Goal: Information Seeking & Learning: Check status

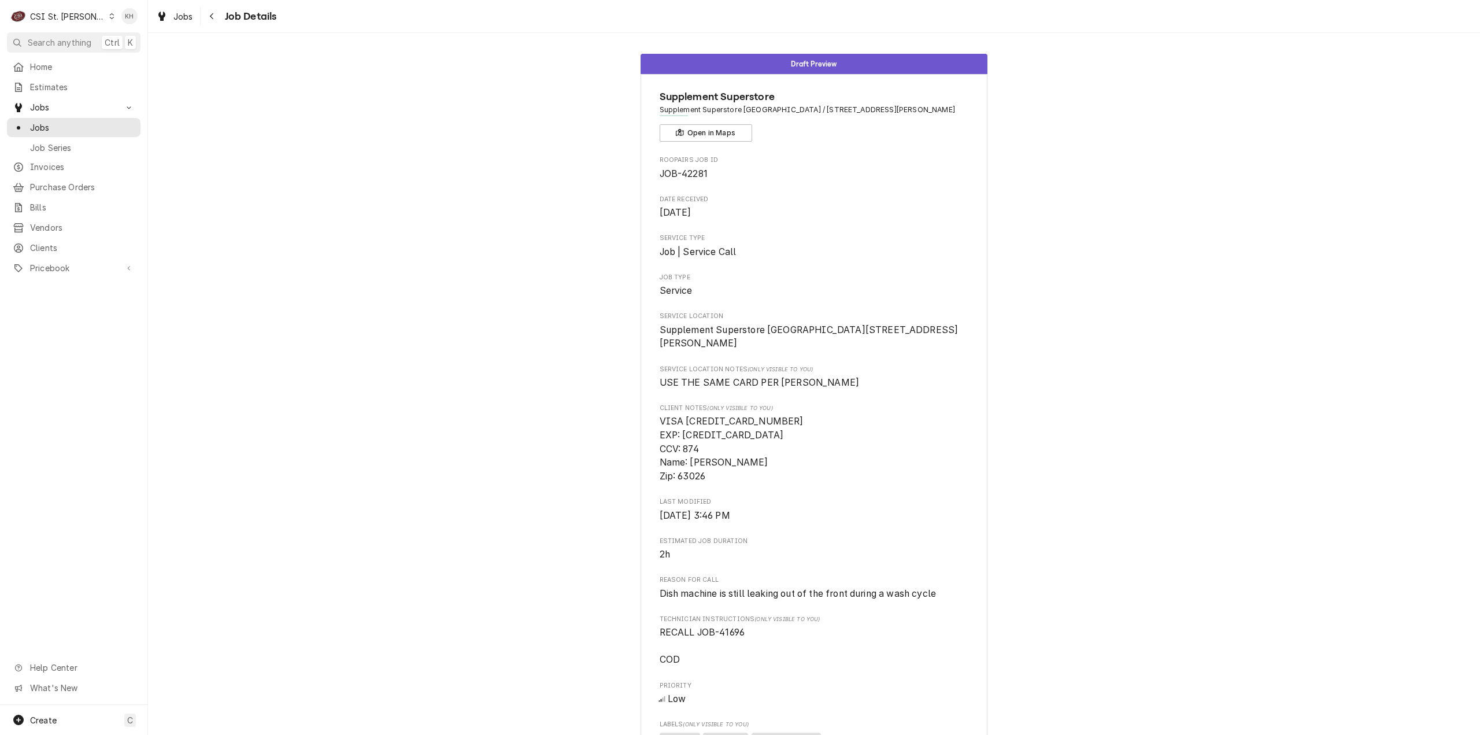
scroll to position [173, 0]
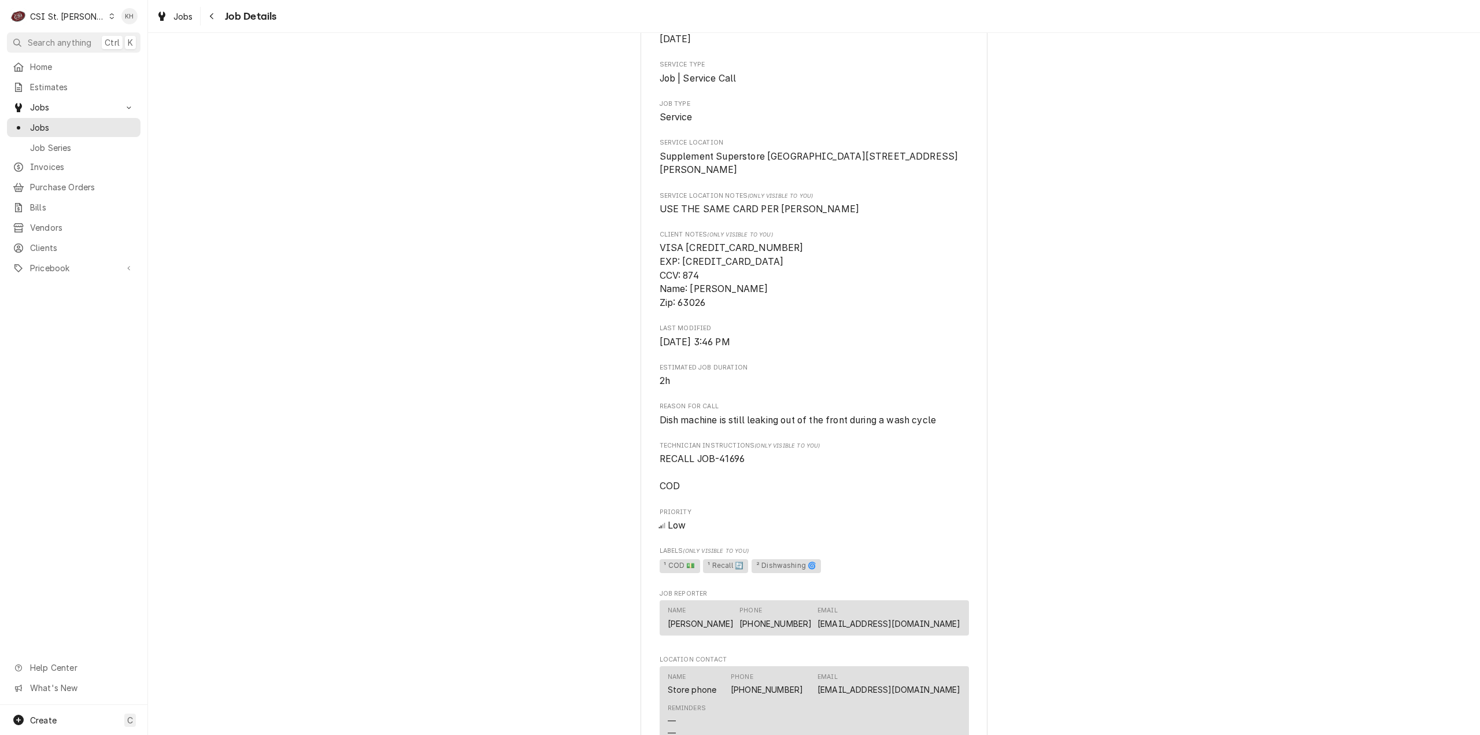
click at [59, 20] on div "CSI St. [PERSON_NAME]" at bounding box center [67, 16] width 75 height 12
click at [123, 23] on div "CSI [US_STATE][GEOGRAPHIC_DATA]" at bounding box center [177, 23] width 153 height 12
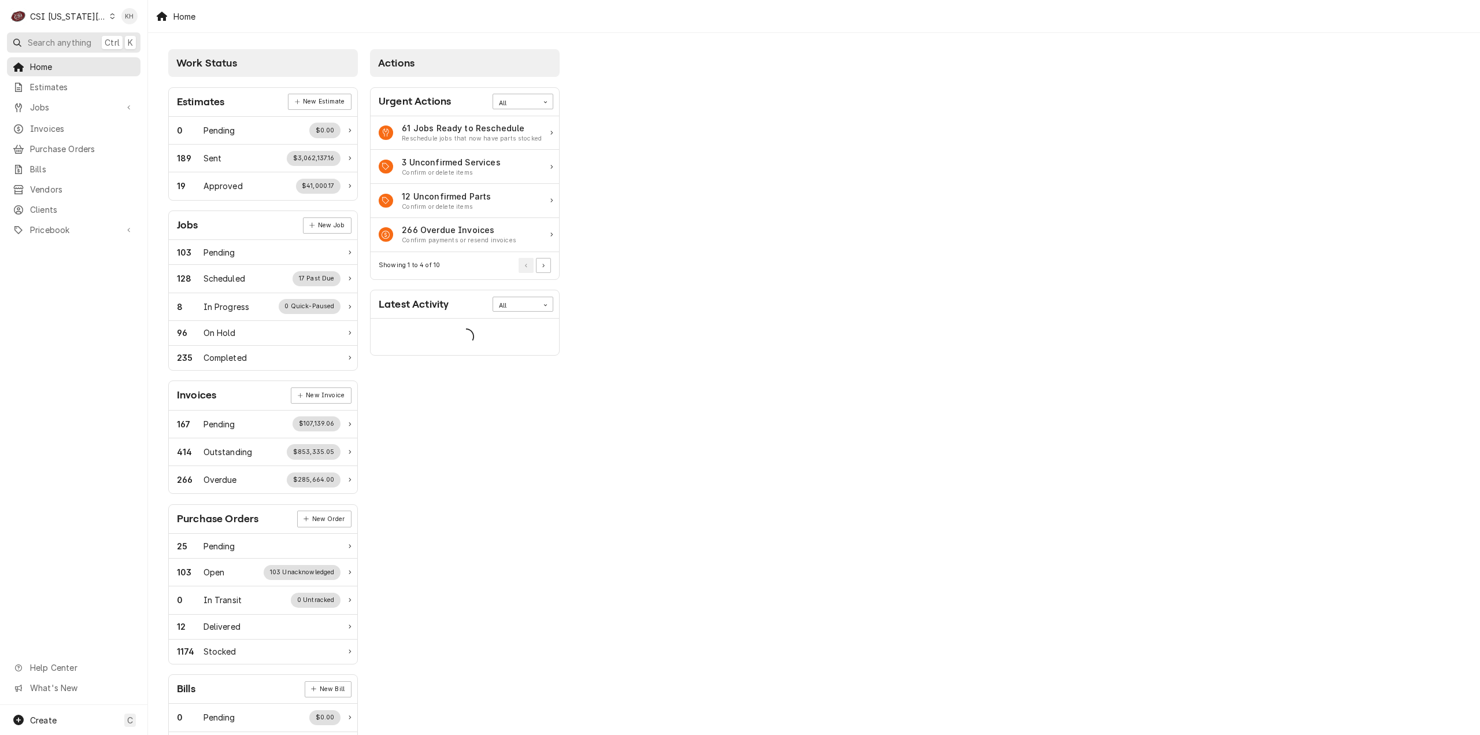
click at [88, 34] on button "Search anything Ctrl K" at bounding box center [74, 42] width 134 height 20
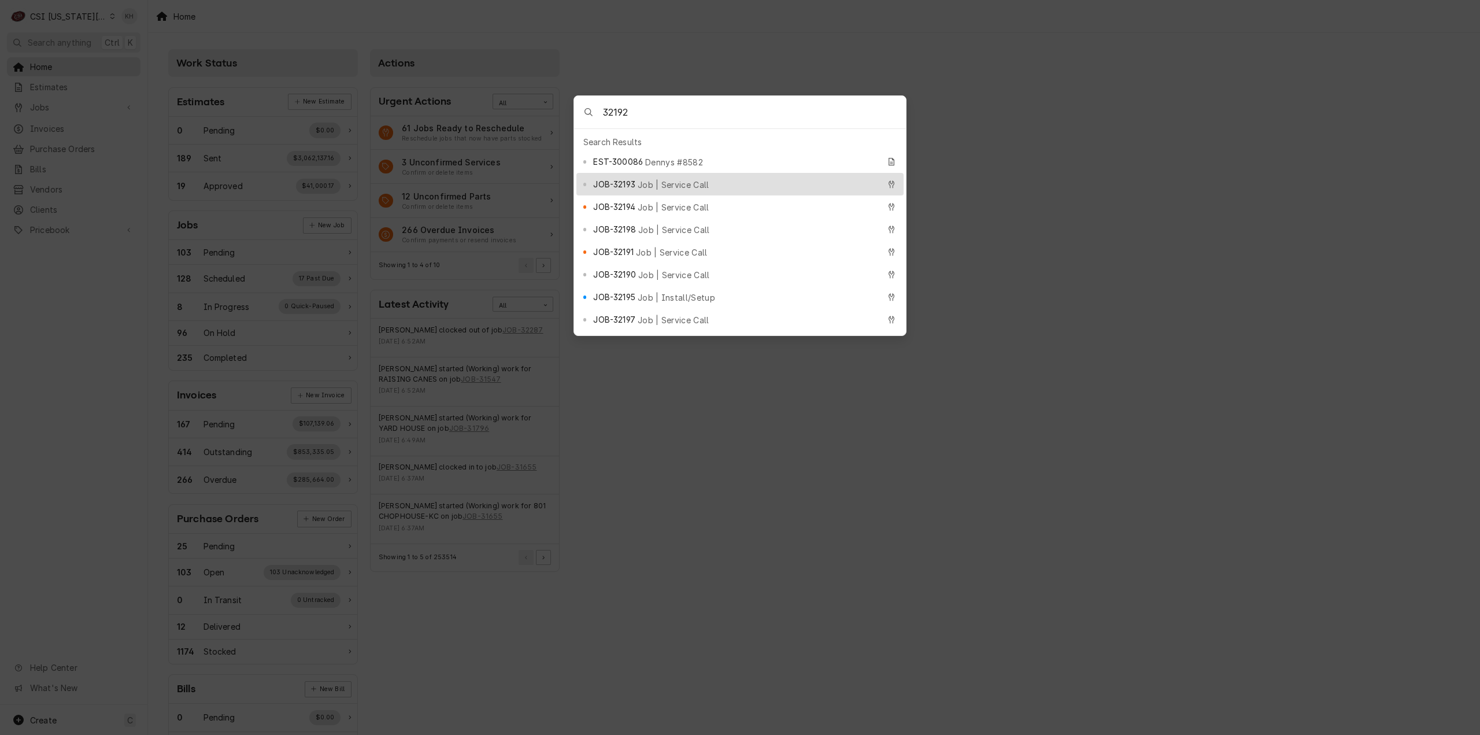
type input "32192"
click at [666, 179] on span "Job | Service Call" at bounding box center [674, 185] width 72 height 12
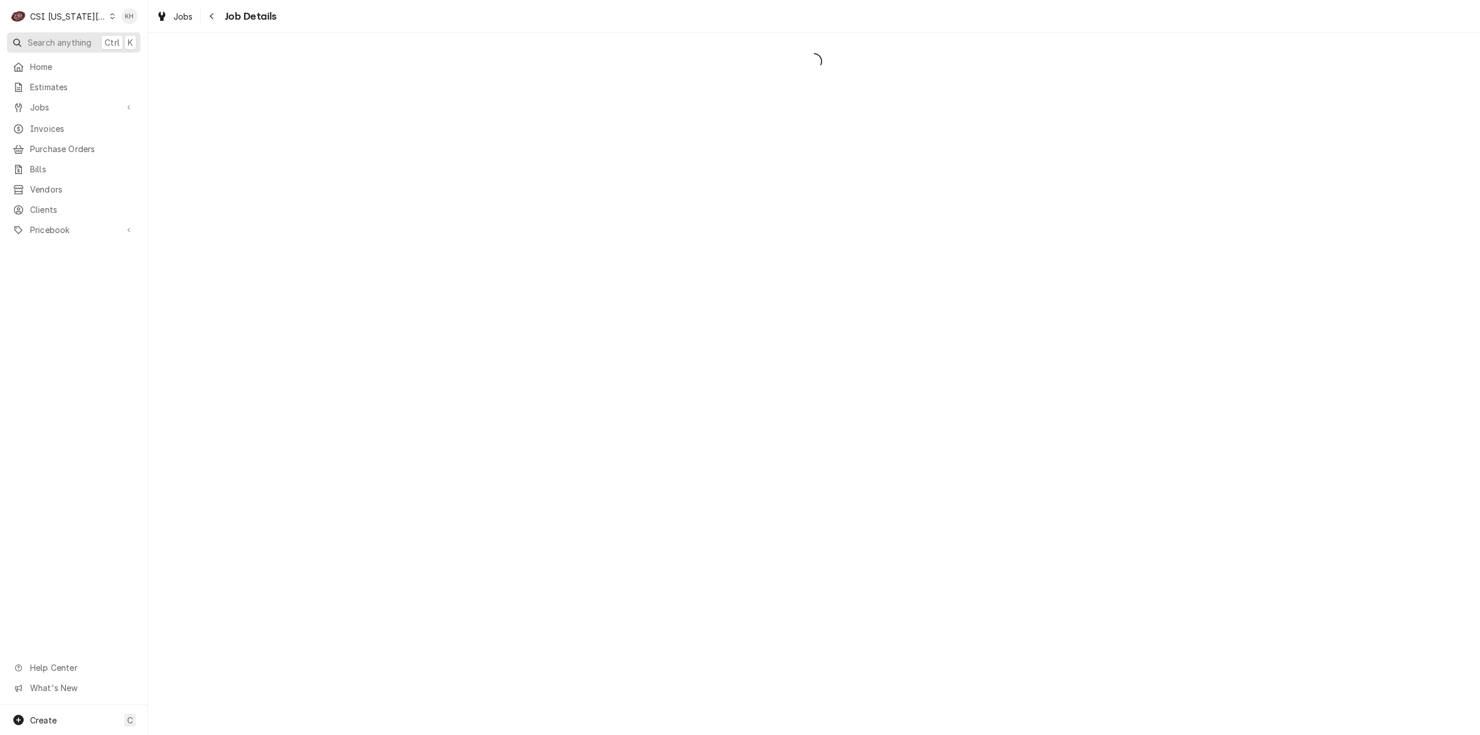
click at [43, 45] on span "Search anything" at bounding box center [60, 42] width 64 height 12
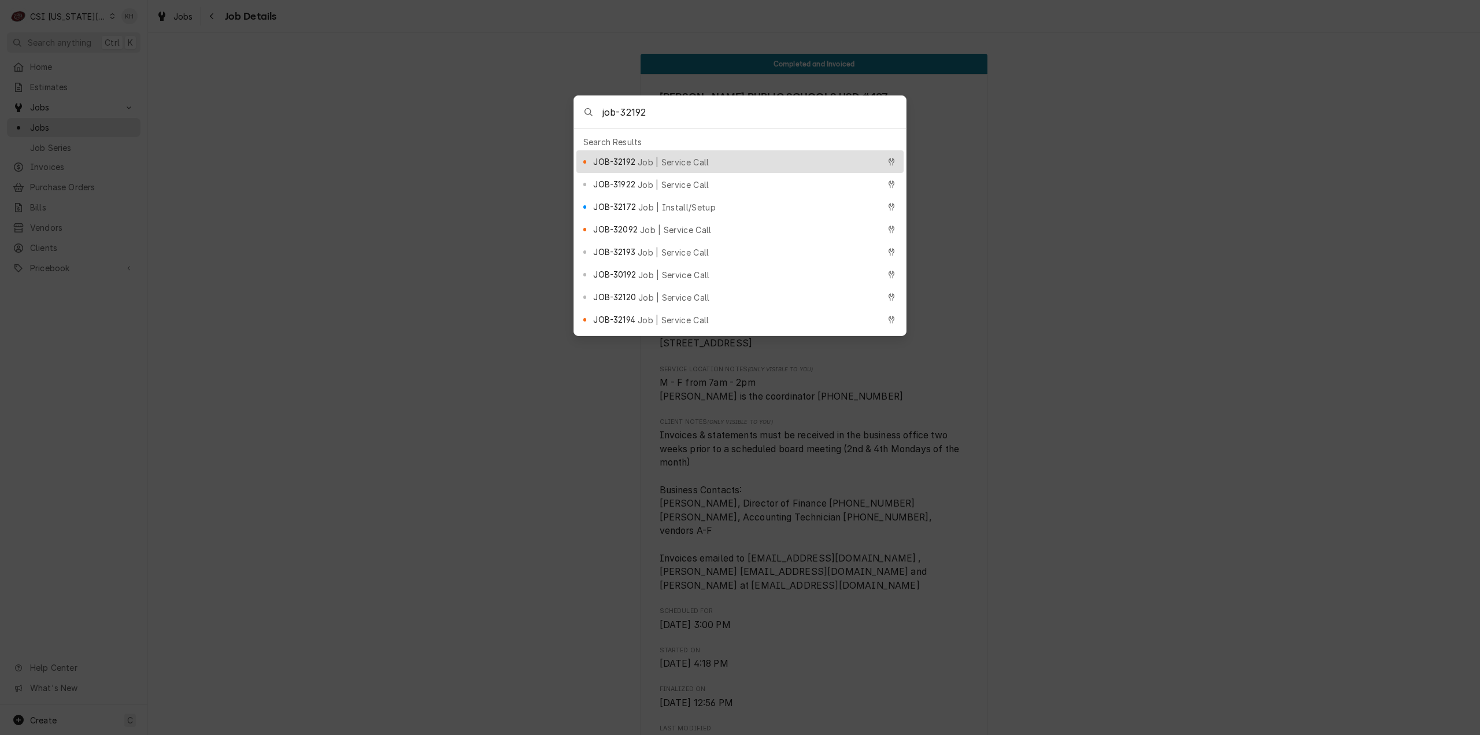
type input "job-32192"
click at [629, 164] on div "JOB-32192 Job | Service Call" at bounding box center [739, 161] width 327 height 23
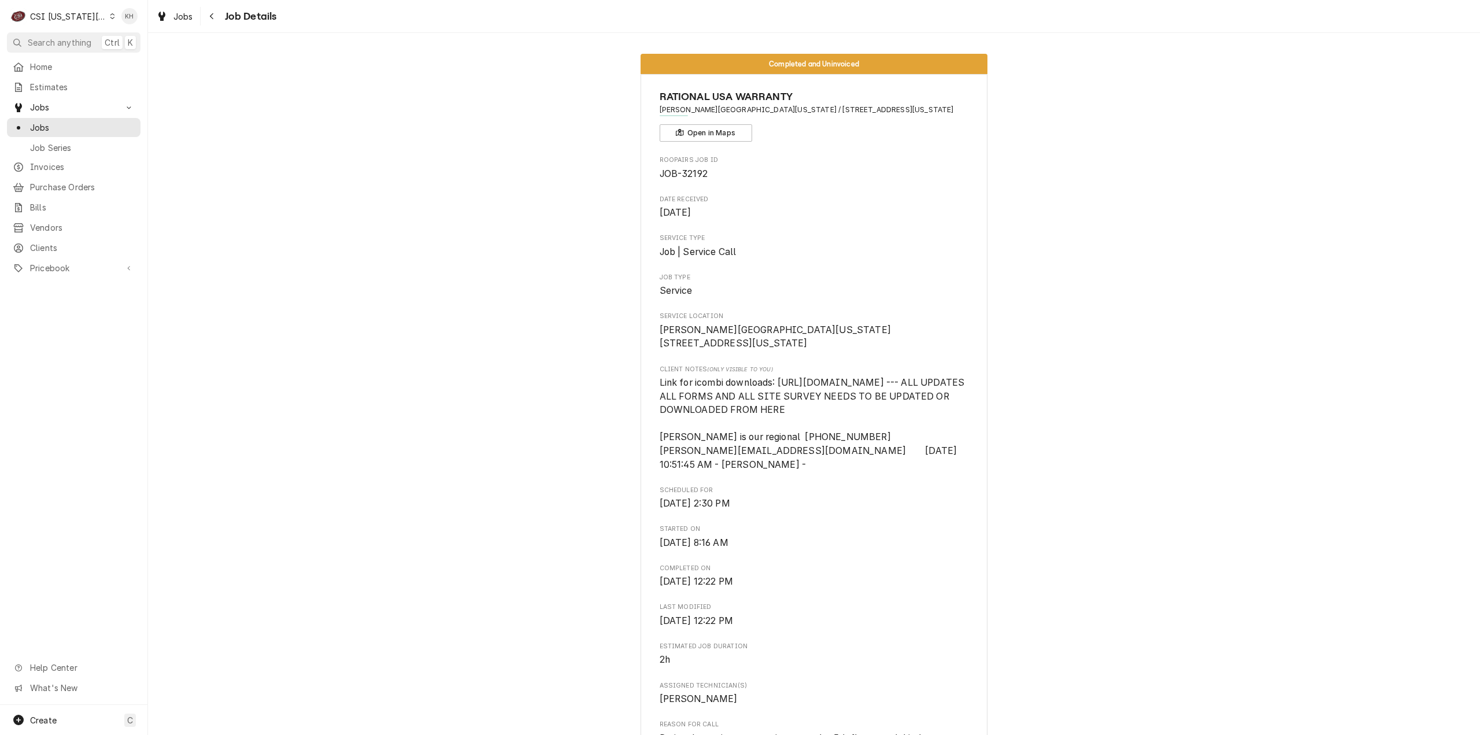
click at [815, 543] on div "Roopairs Job ID JOB-32192 Date Received Aug 19, 2025 Service Type Job | Service…" at bounding box center [814, 615] width 309 height 921
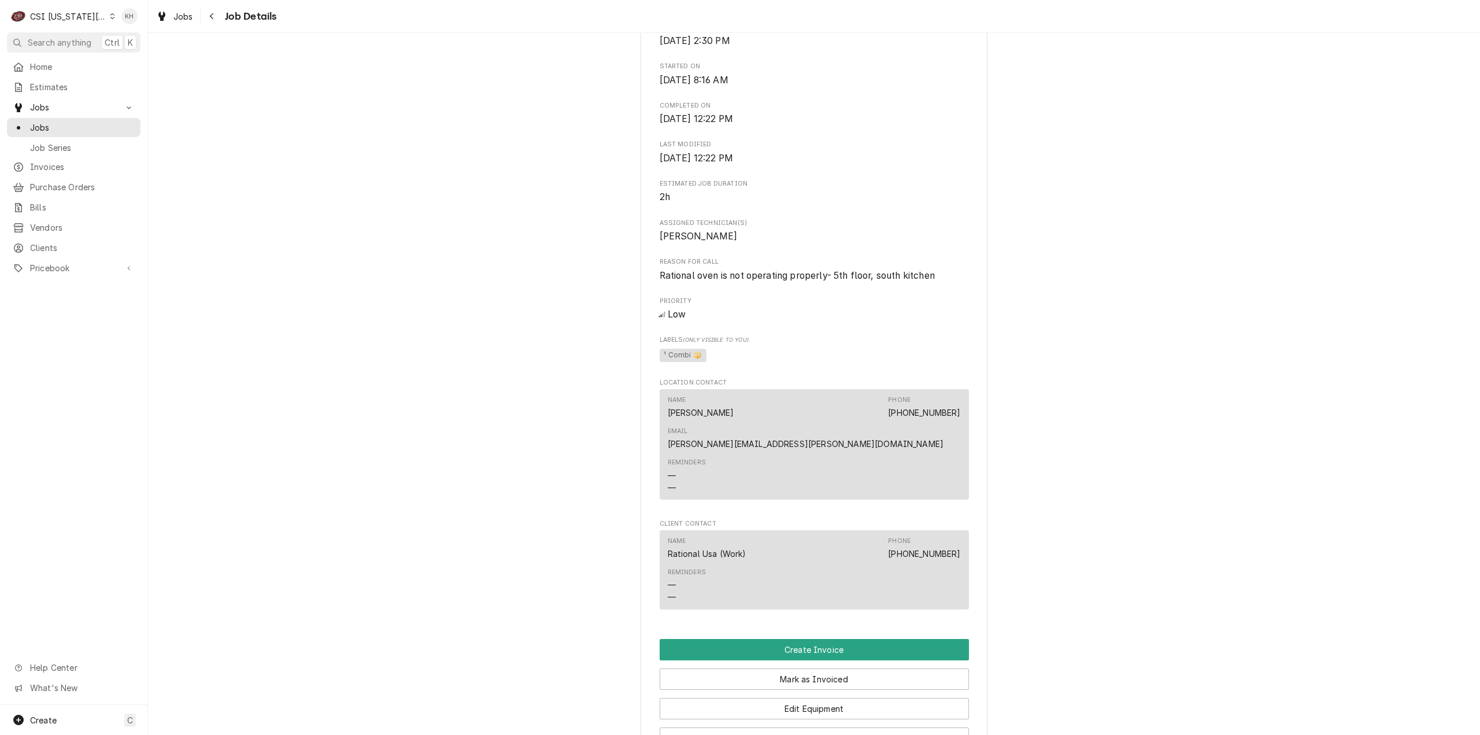
scroll to position [809, 0]
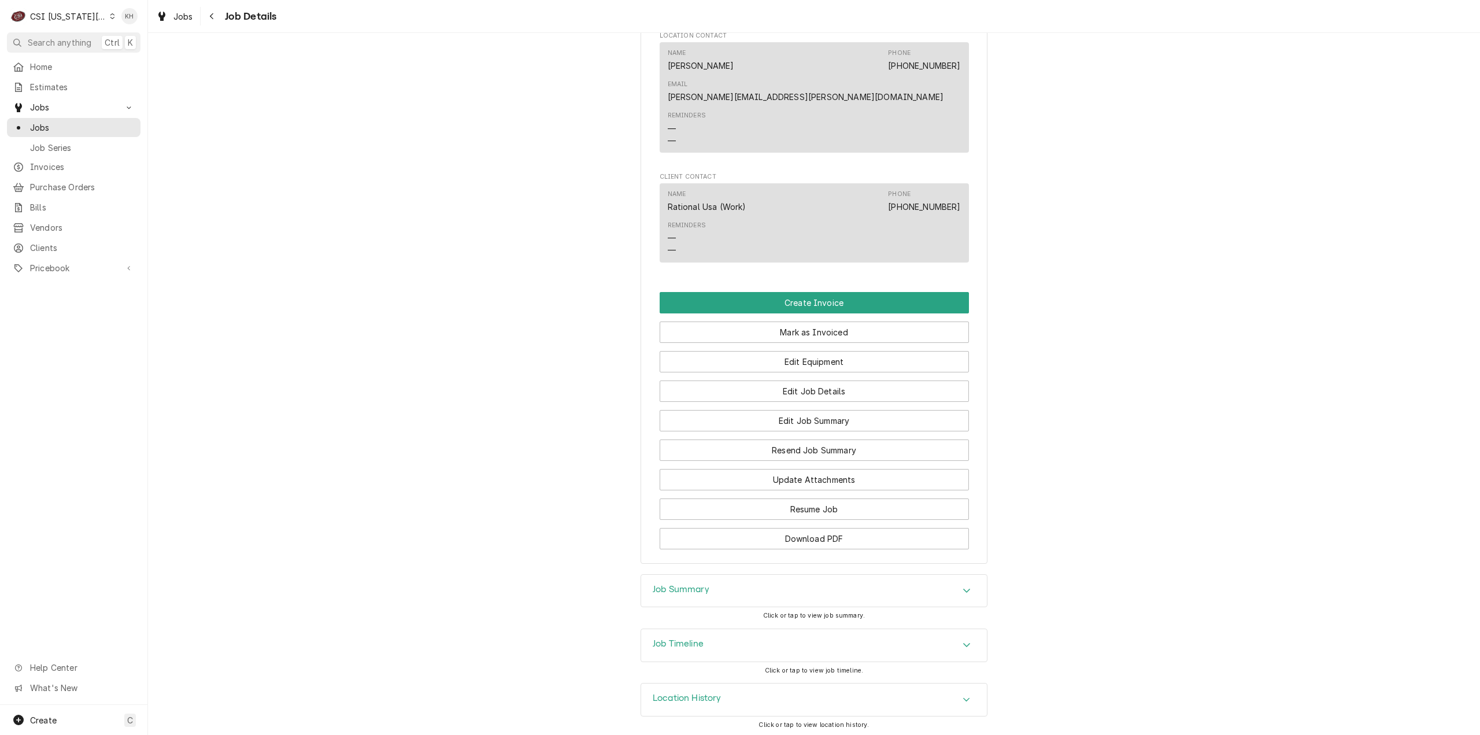
click at [706, 636] on div "Job Timeline" at bounding box center [814, 645] width 346 height 32
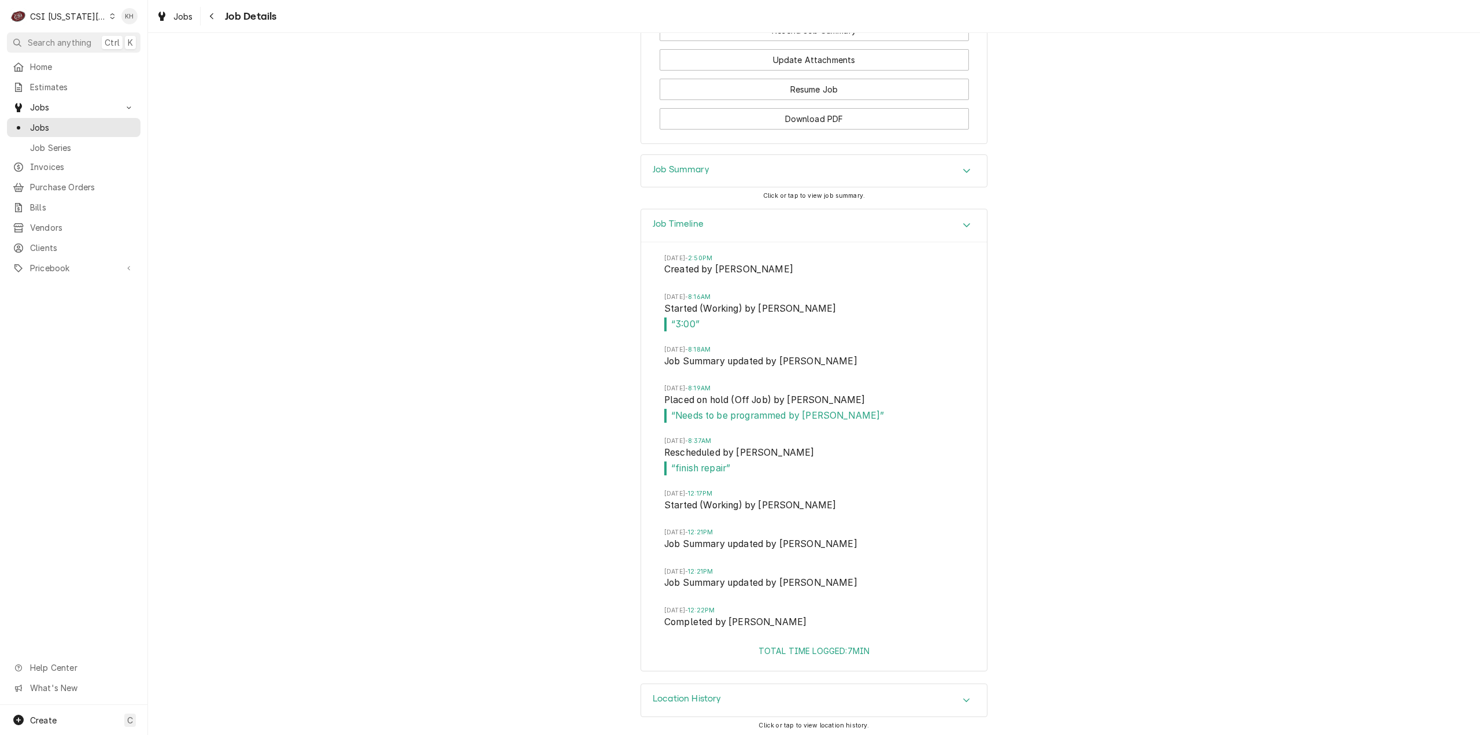
scroll to position [1229, 0]
drag, startPoint x: 83, startPoint y: 42, endPoint x: 264, endPoint y: 95, distance: 189.1
click at [83, 42] on span "Search anything" at bounding box center [60, 42] width 64 height 12
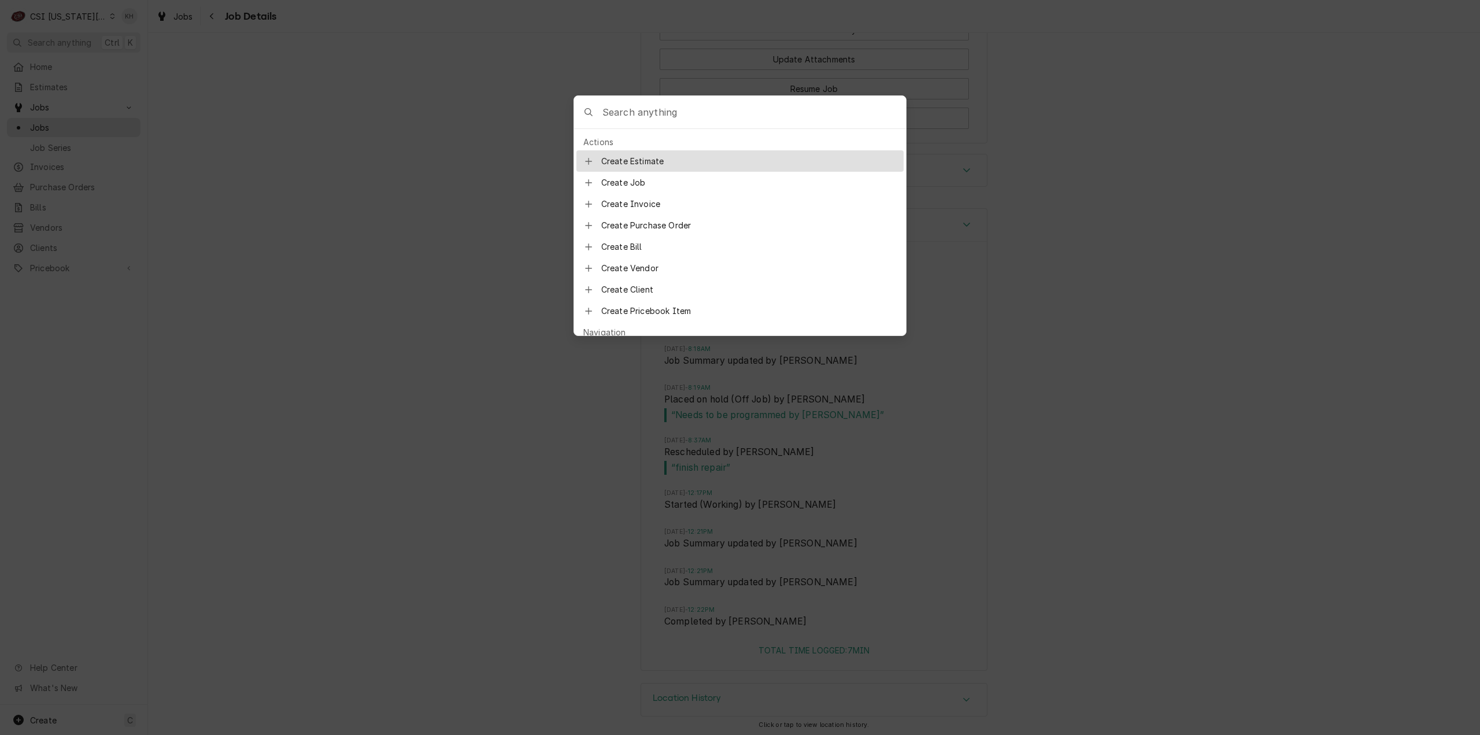
click at [727, 106] on input "Global Command Menu" at bounding box center [753, 112] width 303 height 32
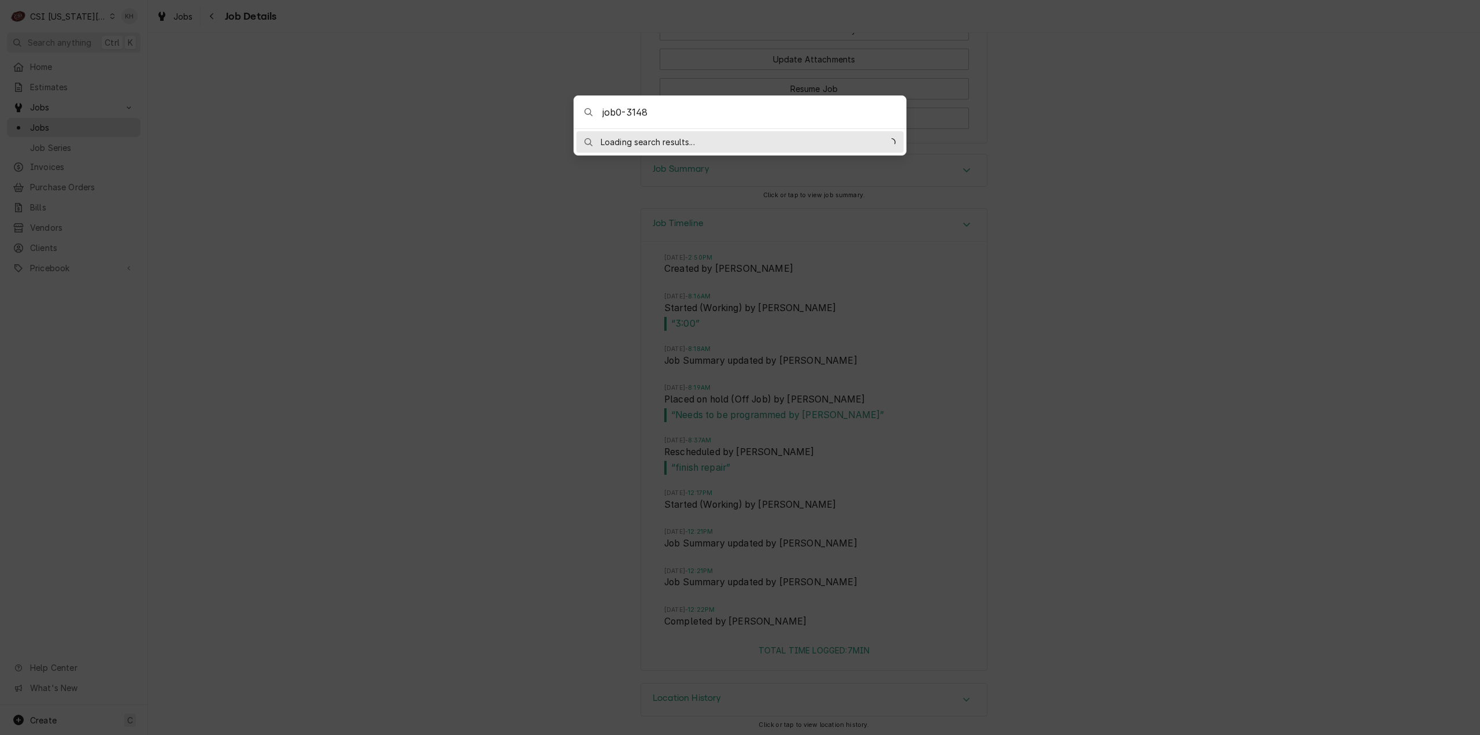
type input "job0-31487"
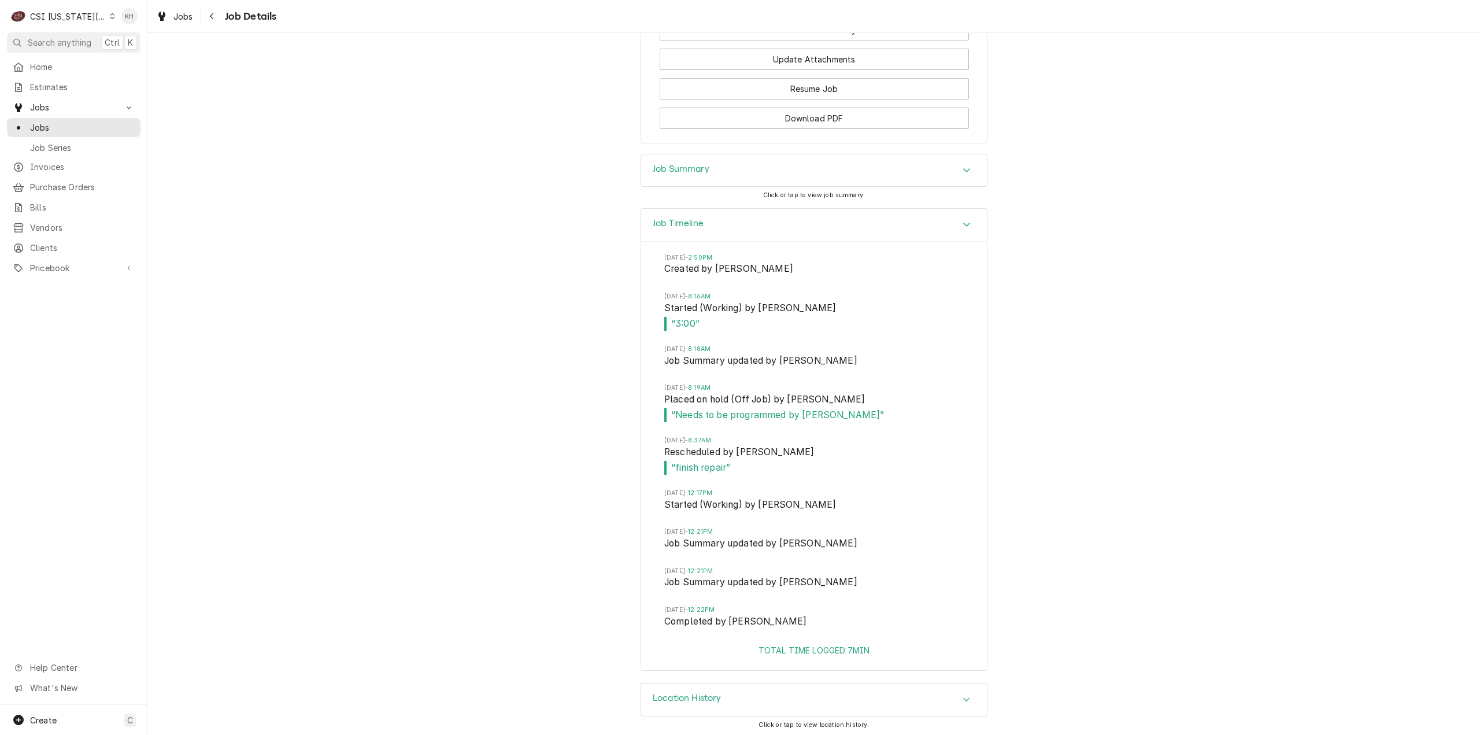
click at [458, 110] on body "C CSI Kansas City KH Search anything Ctrl K Home Estimates Jobs Jobs Job Series…" at bounding box center [740, 367] width 1480 height 735
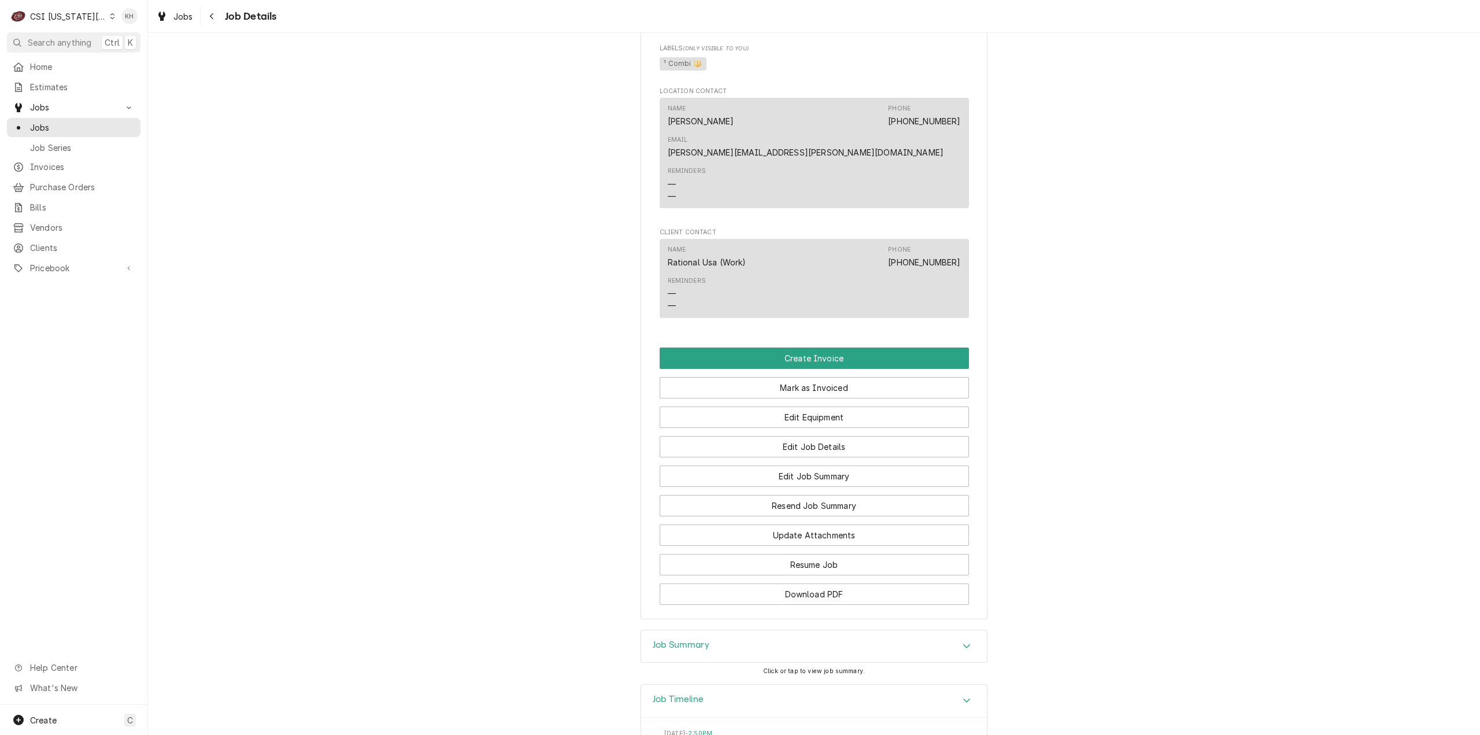
scroll to position [825, 0]
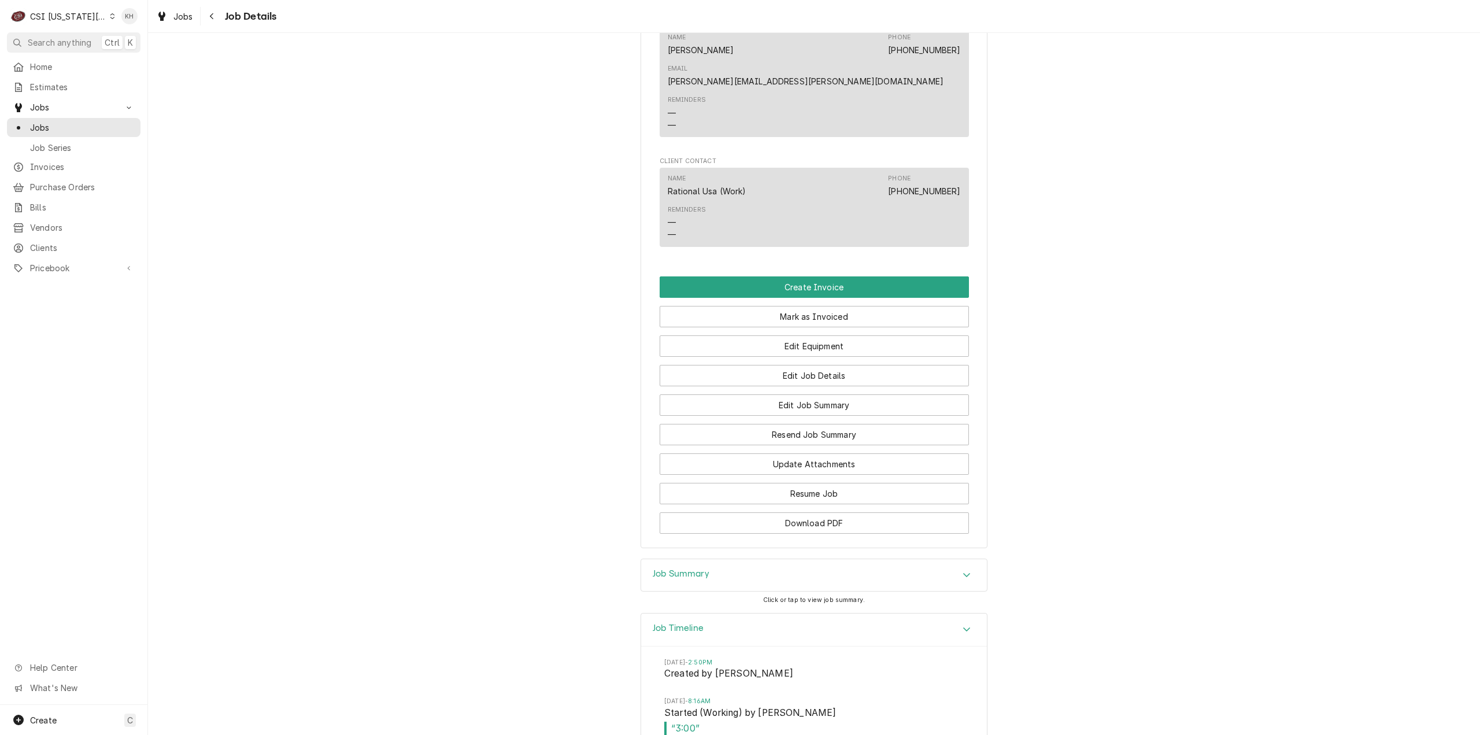
click at [730, 581] on div "Job Summary" at bounding box center [814, 575] width 346 height 32
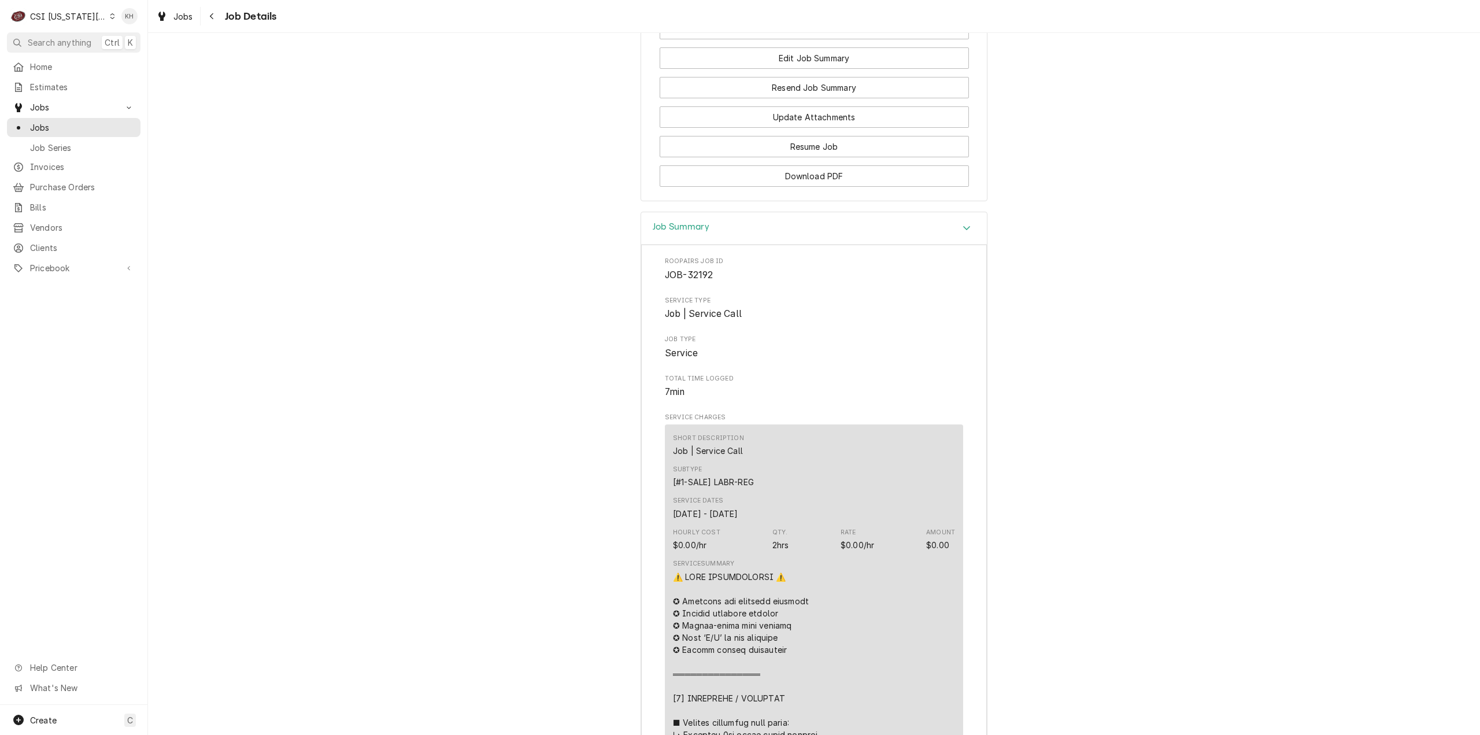
scroll to position [1461, 0]
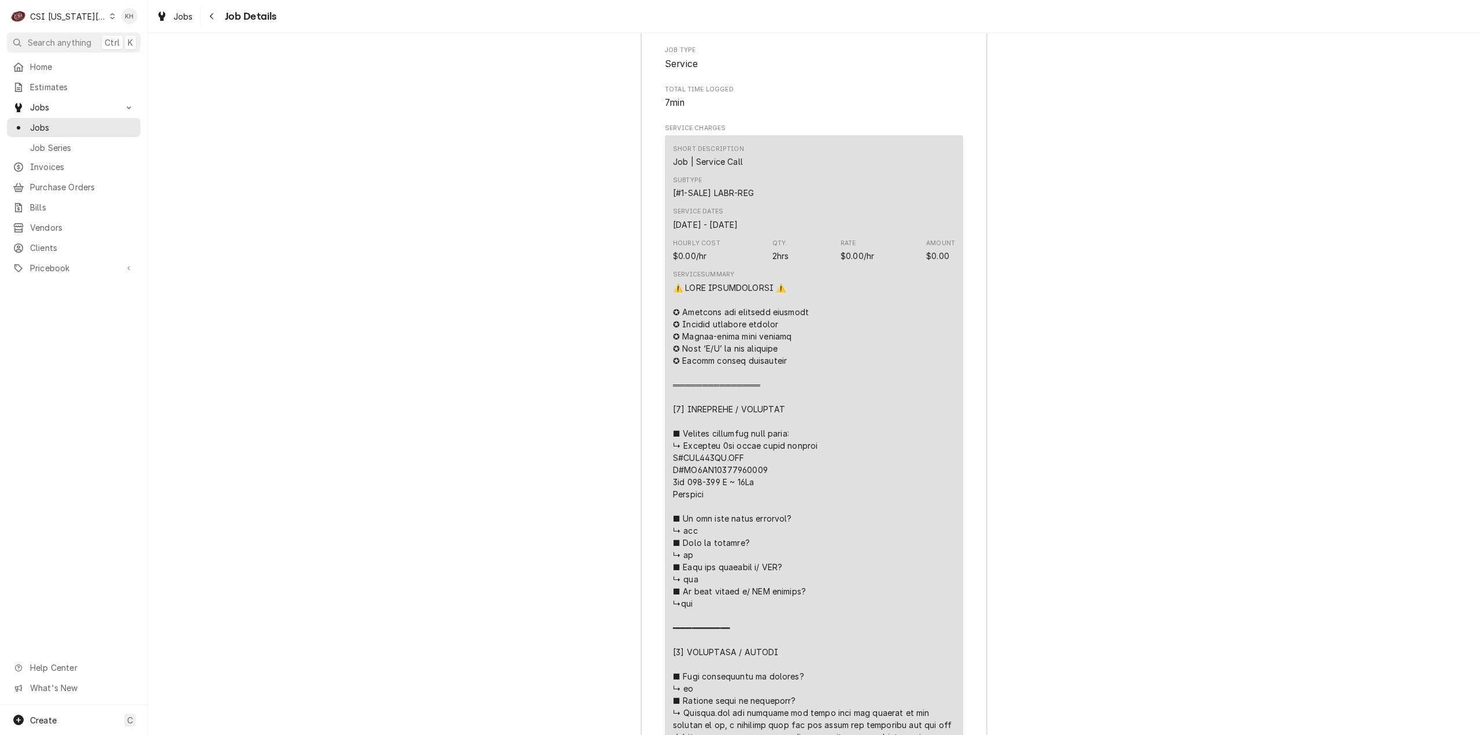
click at [75, 37] on span "Search anything" at bounding box center [60, 42] width 64 height 12
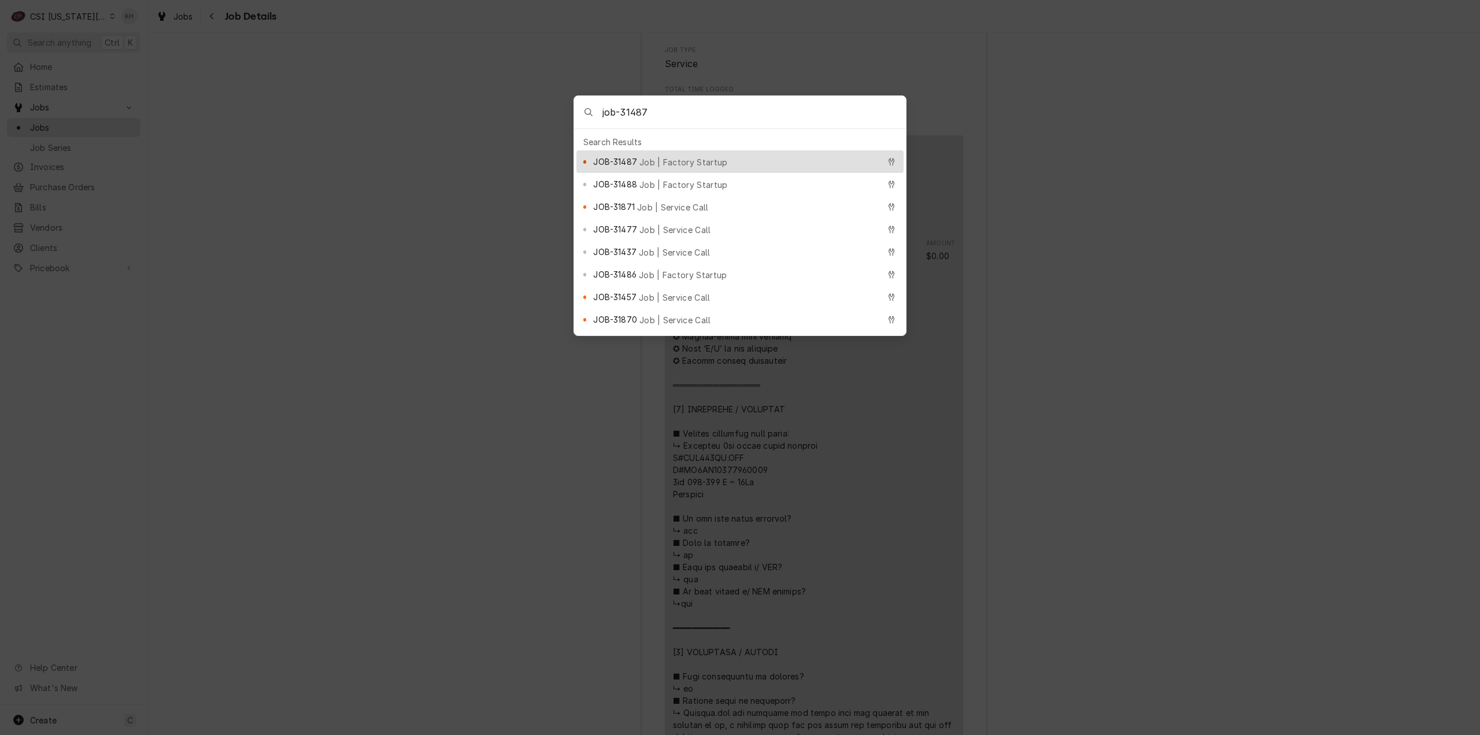
type input "job-31487"
drag, startPoint x: 676, startPoint y: 155, endPoint x: 672, endPoint y: 173, distance: 18.5
click at [673, 160] on span "Job | Factory Startup" at bounding box center [683, 162] width 88 height 12
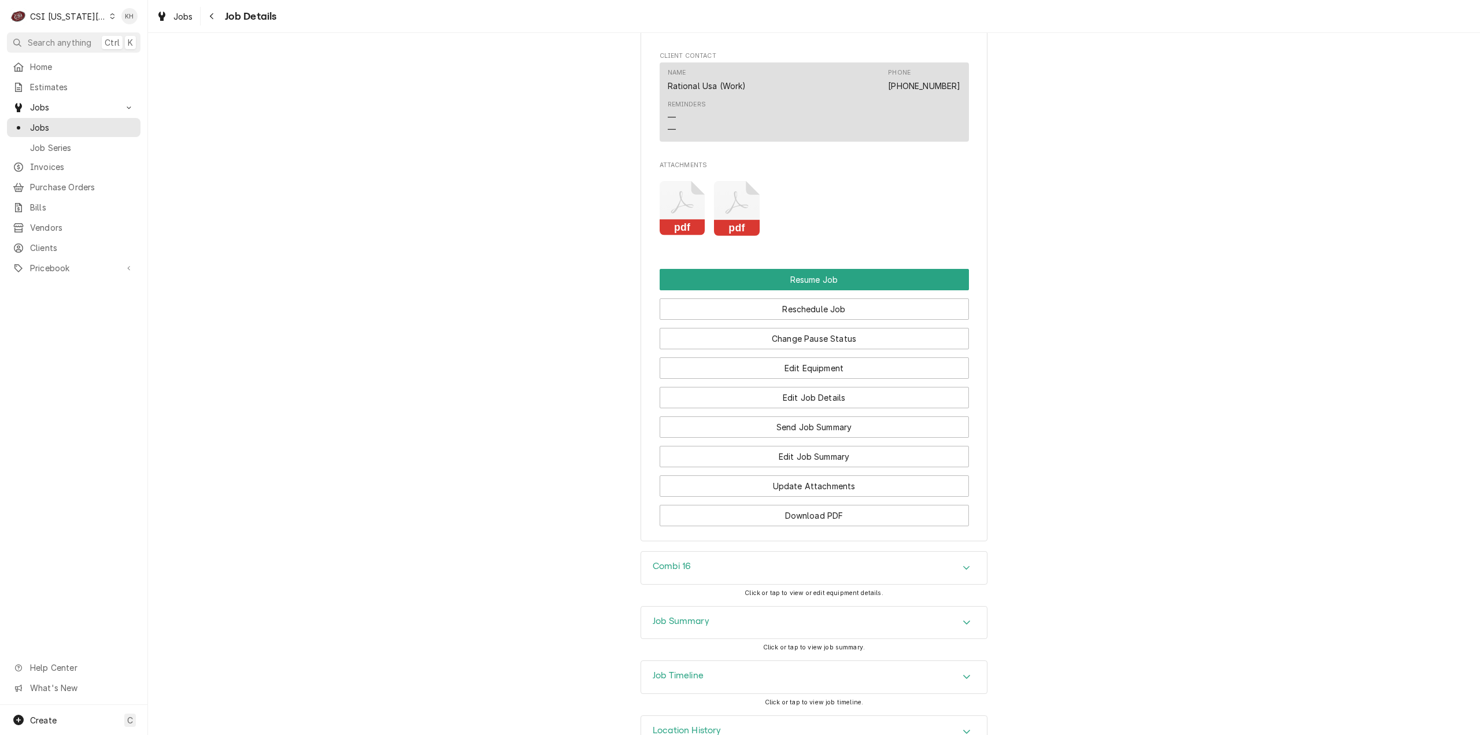
click at [712, 551] on div "Combi 16" at bounding box center [814, 567] width 346 height 32
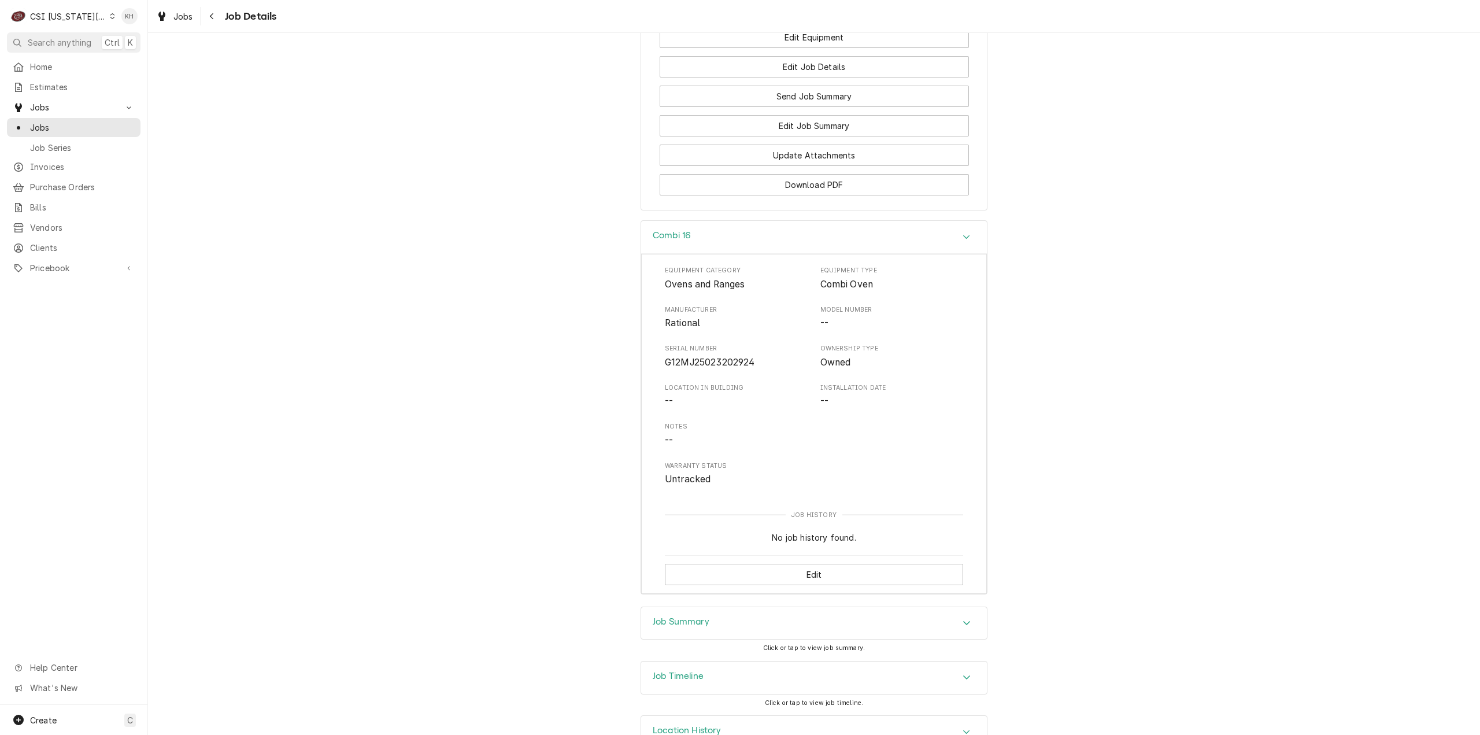
click at [77, 14] on div "CSI [US_STATE][GEOGRAPHIC_DATA]" at bounding box center [68, 16] width 76 height 12
click at [114, 49] on div "CSI Kentucky" at bounding box center [198, 43] width 180 height 19
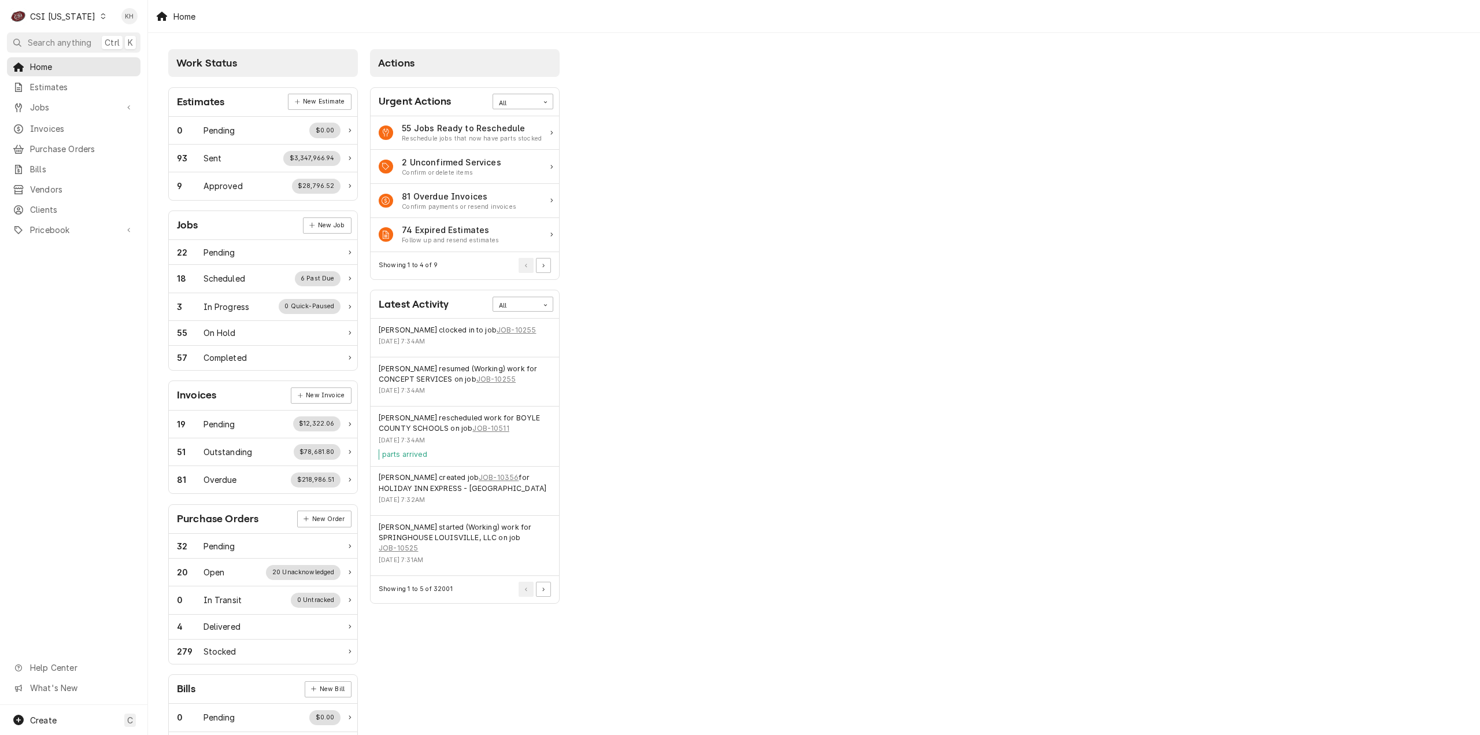
drag, startPoint x: 75, startPoint y: 45, endPoint x: 375, endPoint y: 142, distance: 315.3
click at [78, 45] on span "Search anything" at bounding box center [60, 42] width 64 height 12
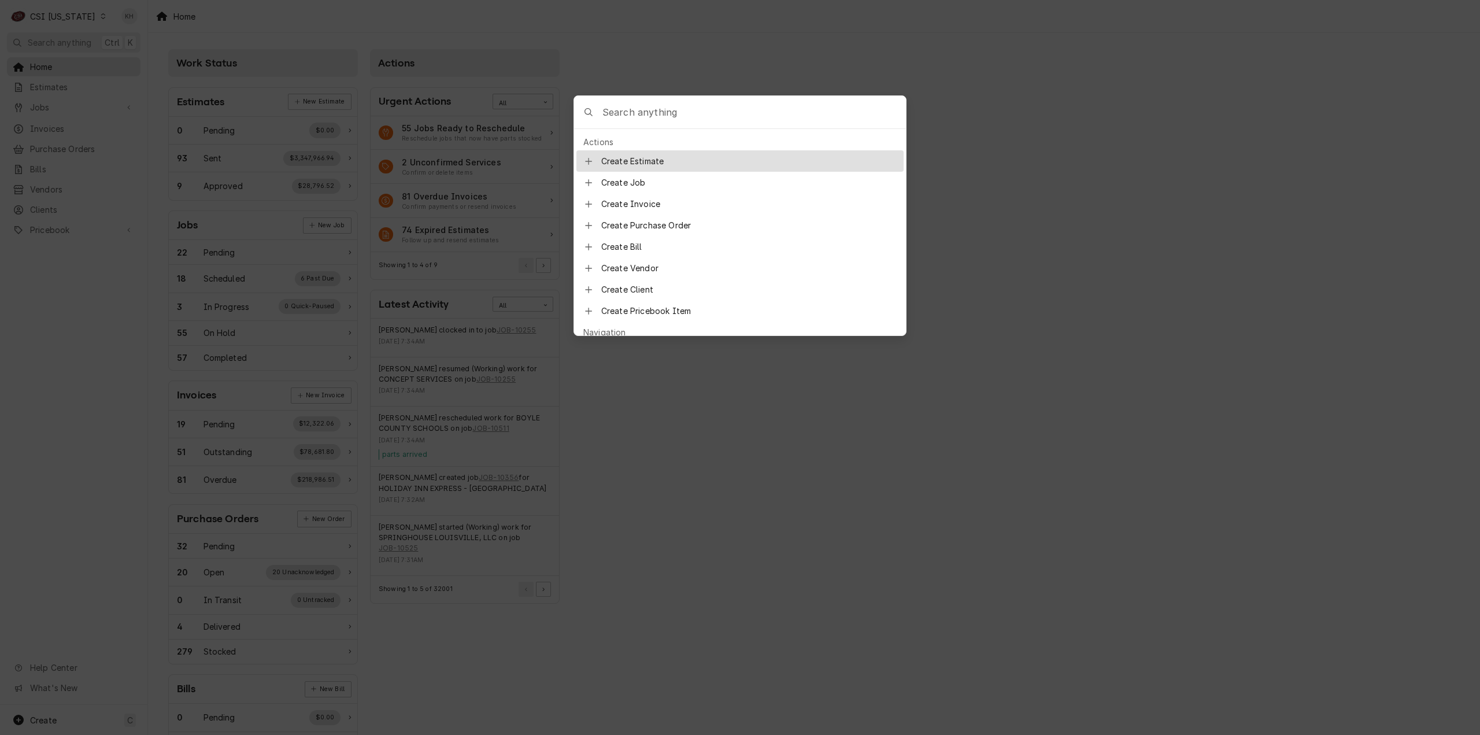
click at [729, 119] on input "Global Command Menu" at bounding box center [753, 112] width 303 height 32
type input "job-100010"
click at [681, 156] on span "Job • Install/Setup" at bounding box center [682, 162] width 79 height 12
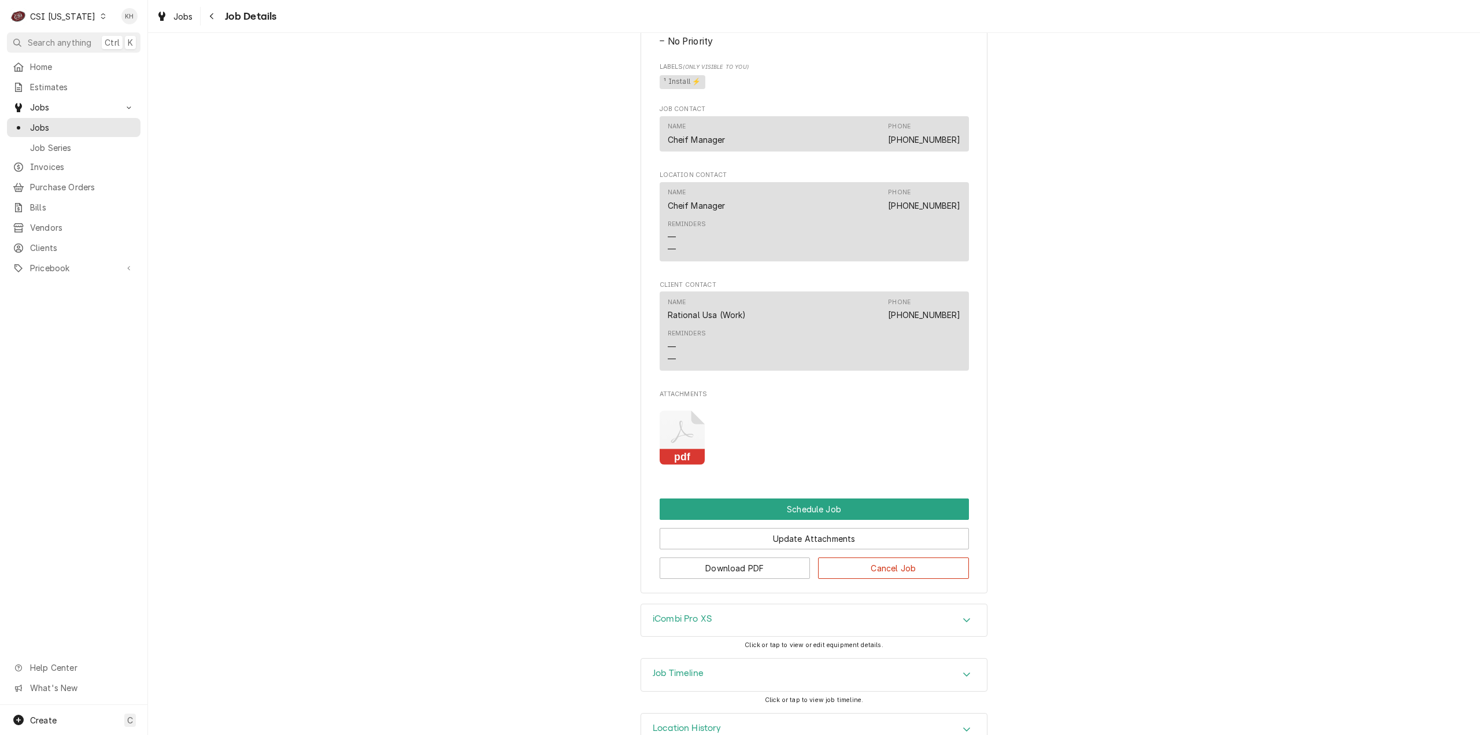
scroll to position [581, 0]
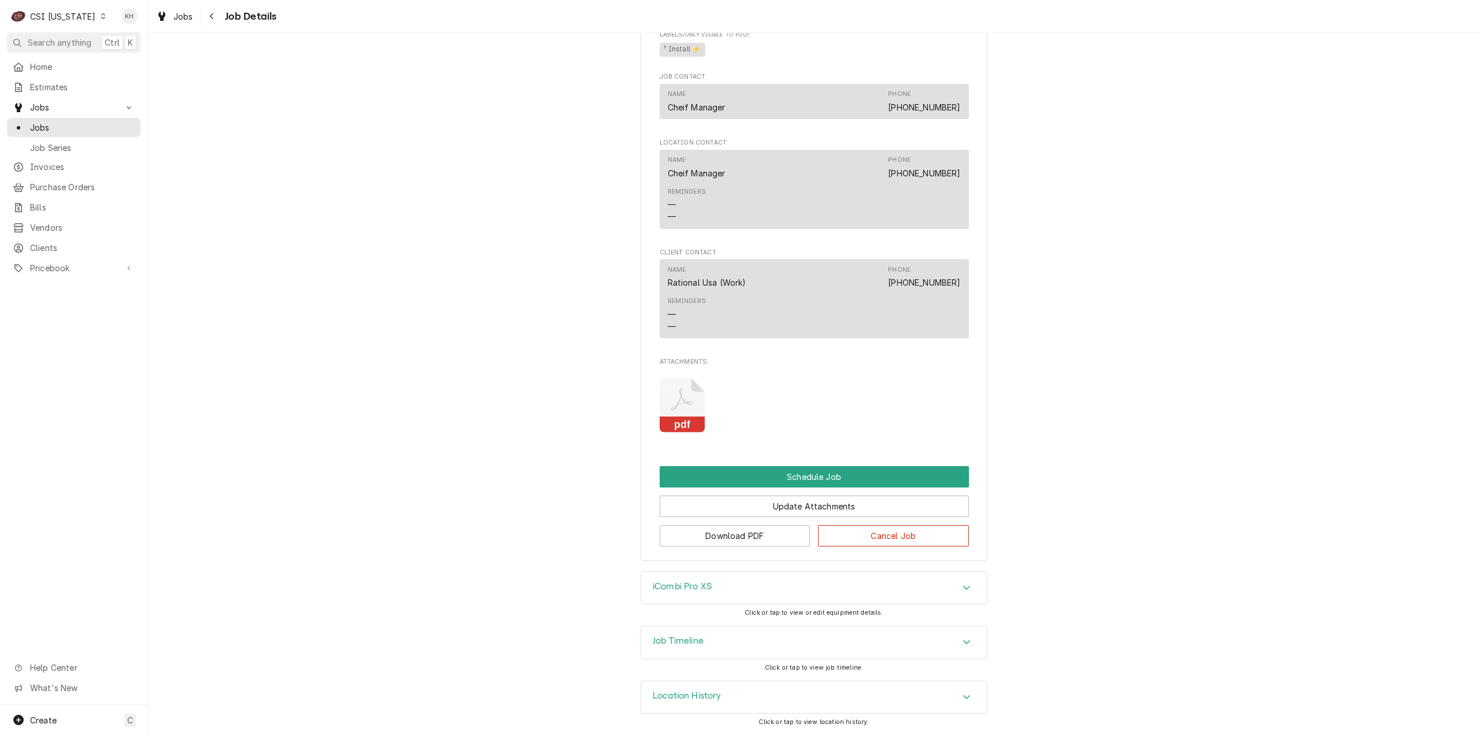
click at [676, 646] on div "Job Timeline" at bounding box center [814, 642] width 346 height 32
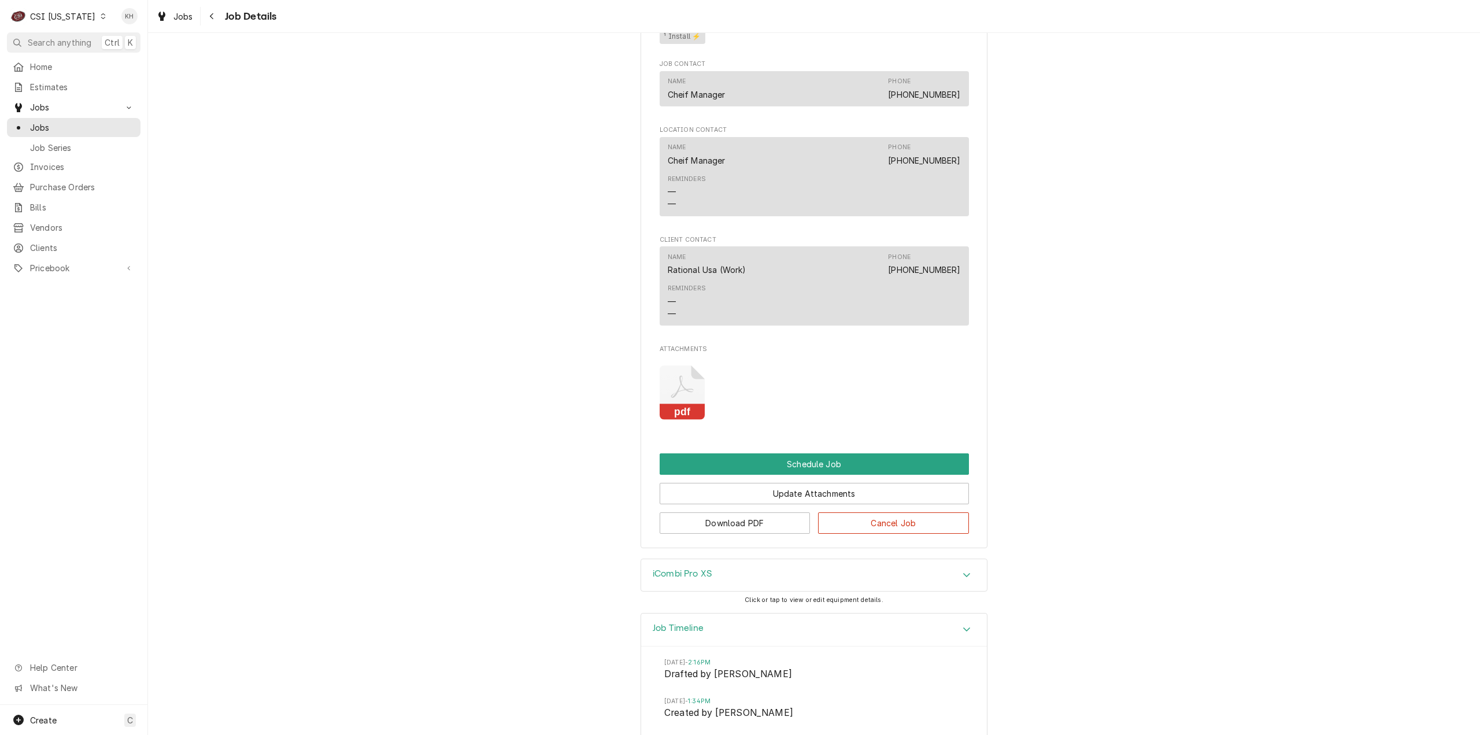
scroll to position [715, 0]
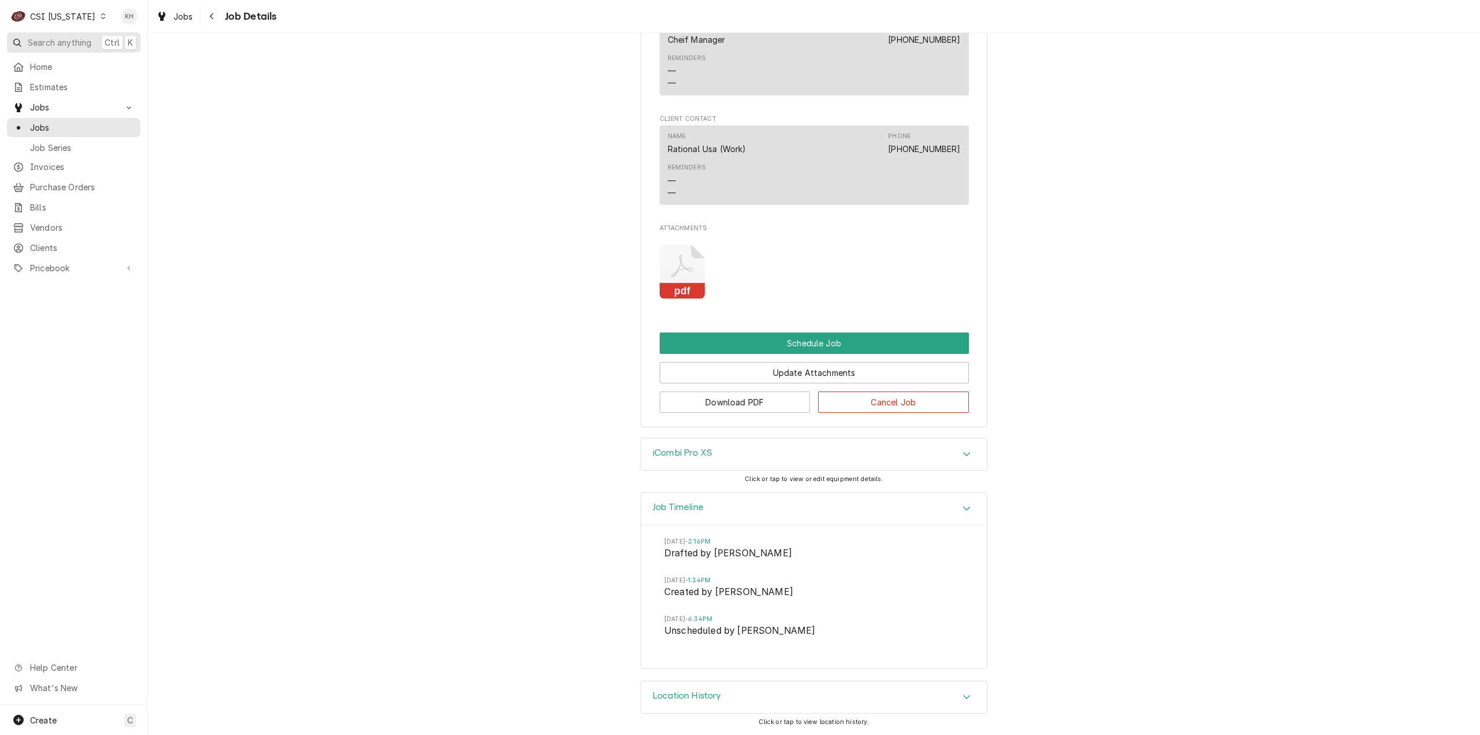
click at [42, 43] on span "Search anything" at bounding box center [60, 42] width 64 height 12
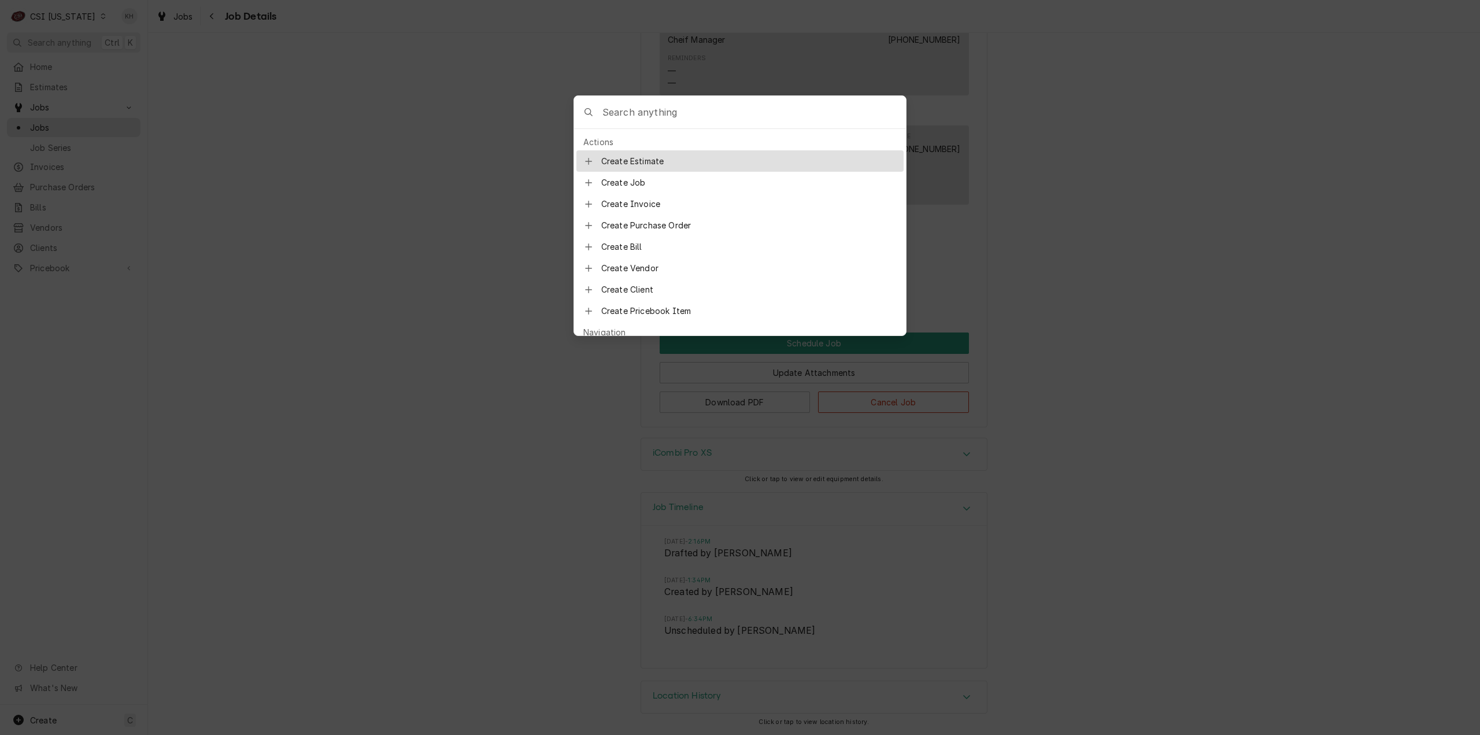
click at [780, 102] on input "Global Command Menu" at bounding box center [753, 112] width 303 height 32
type input "job-10316"
click at [713, 160] on div "JOB-10316 Job | Service Call" at bounding box center [736, 161] width 286 height 13
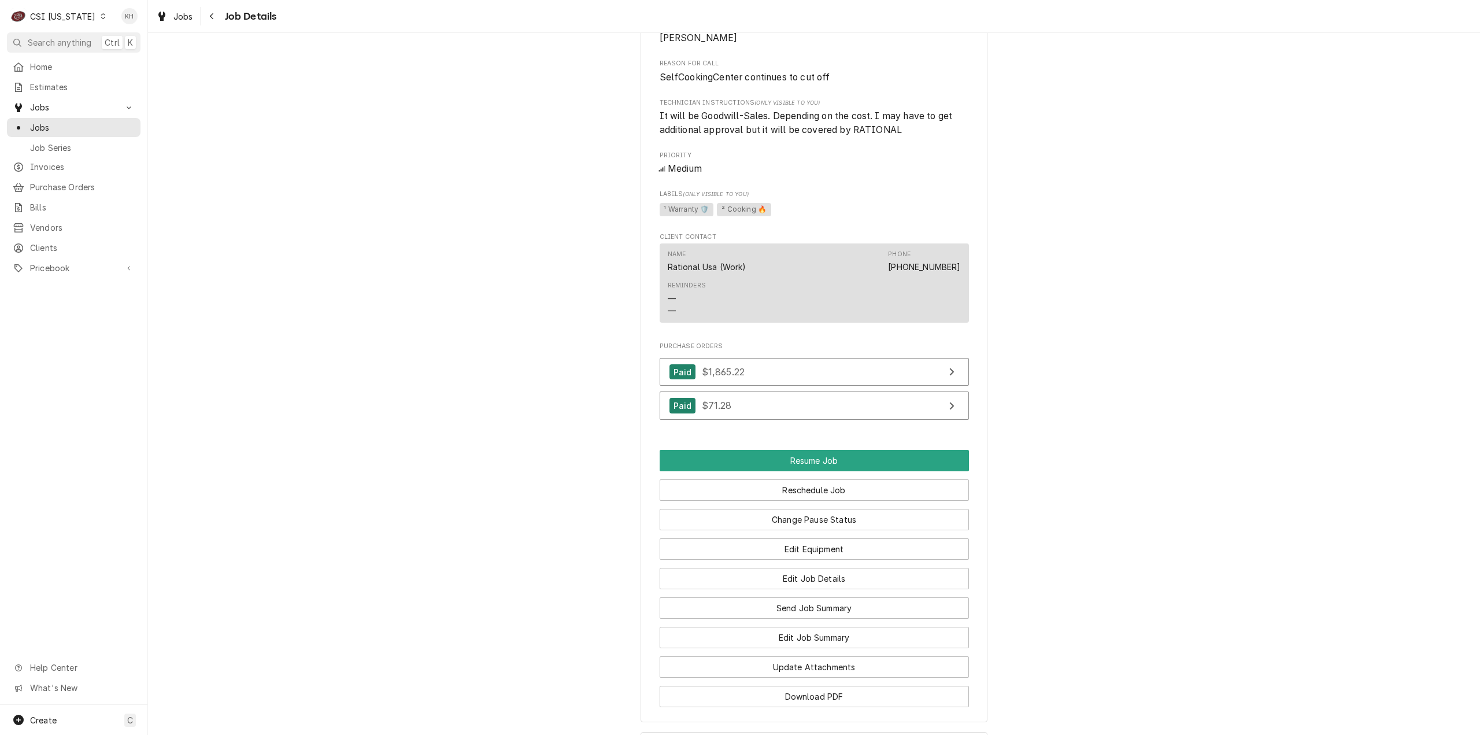
scroll to position [1156, 0]
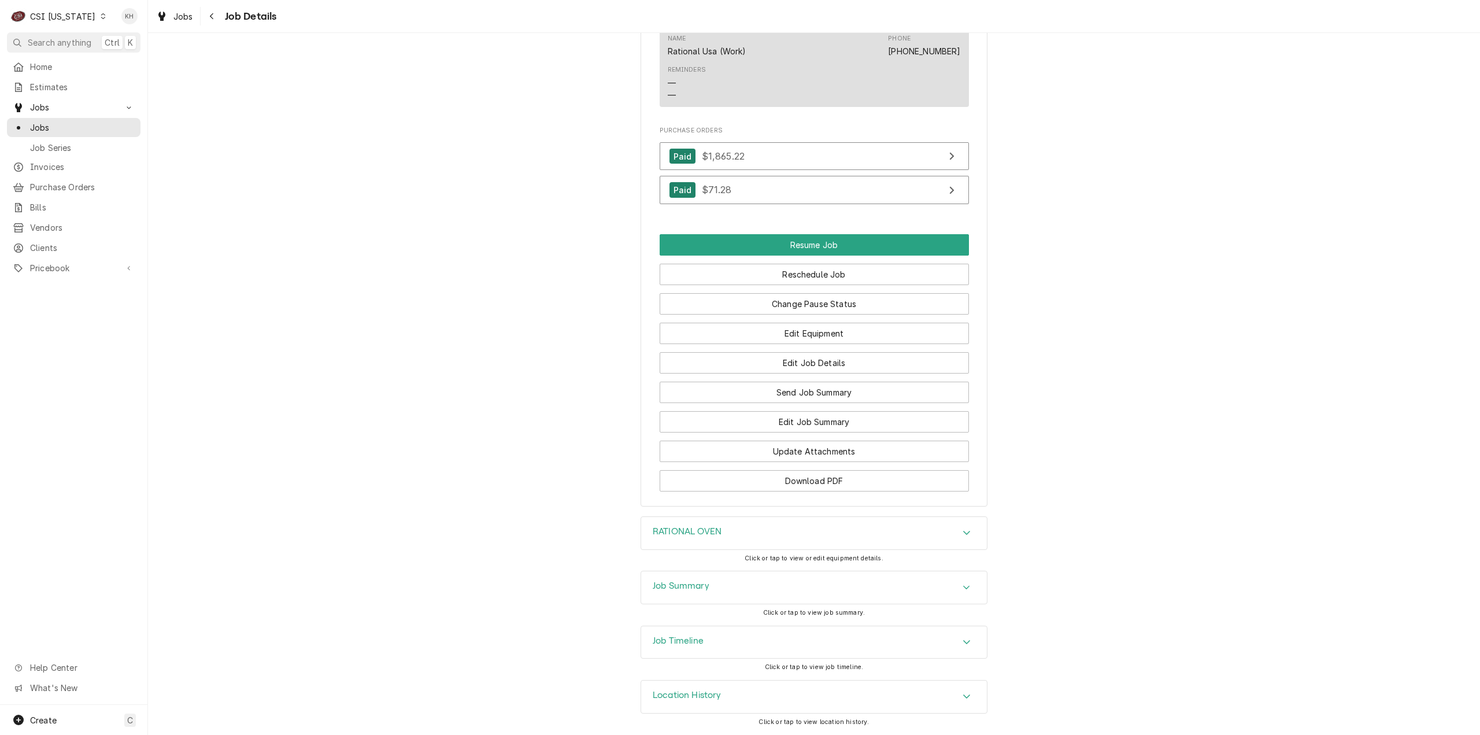
click at [692, 643] on h3 "Job Timeline" at bounding box center [678, 640] width 51 height 11
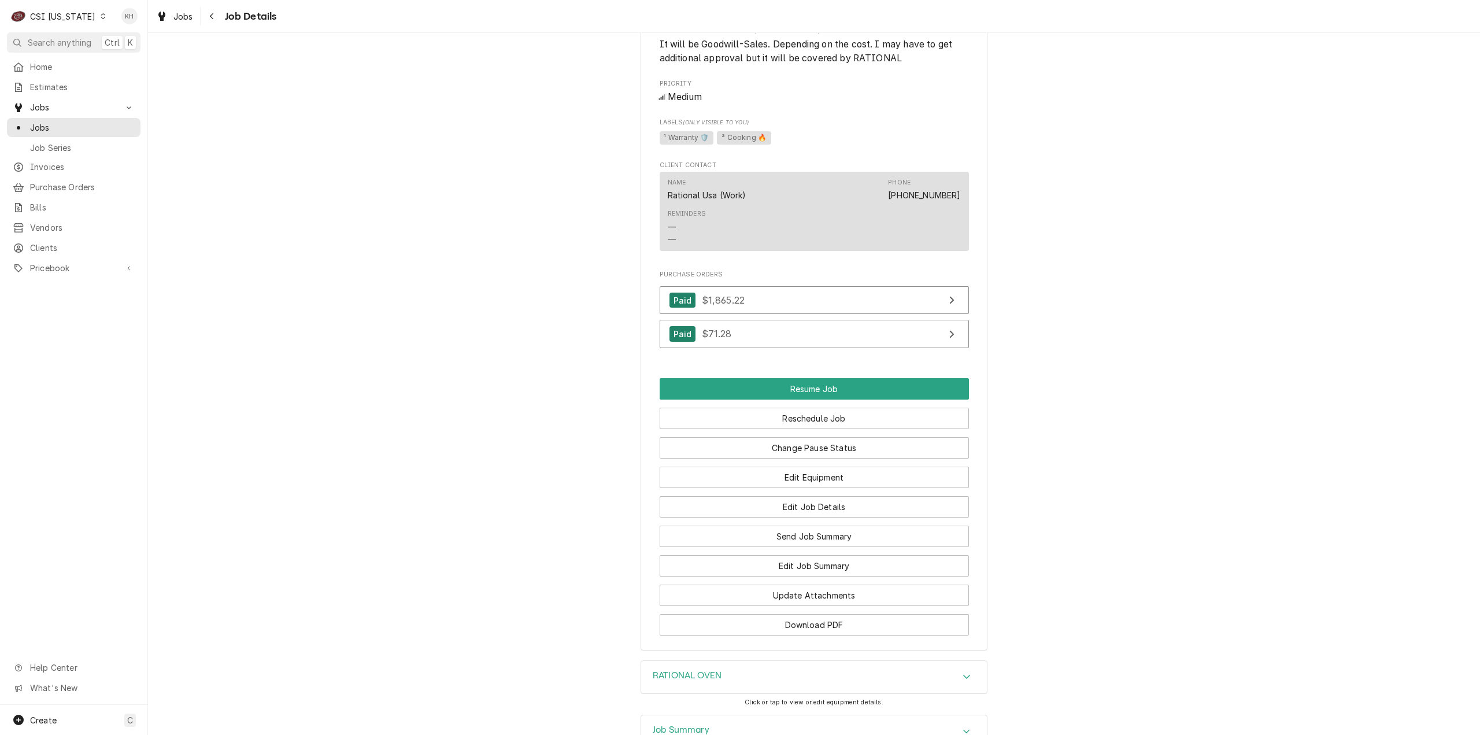
scroll to position [1228, 0]
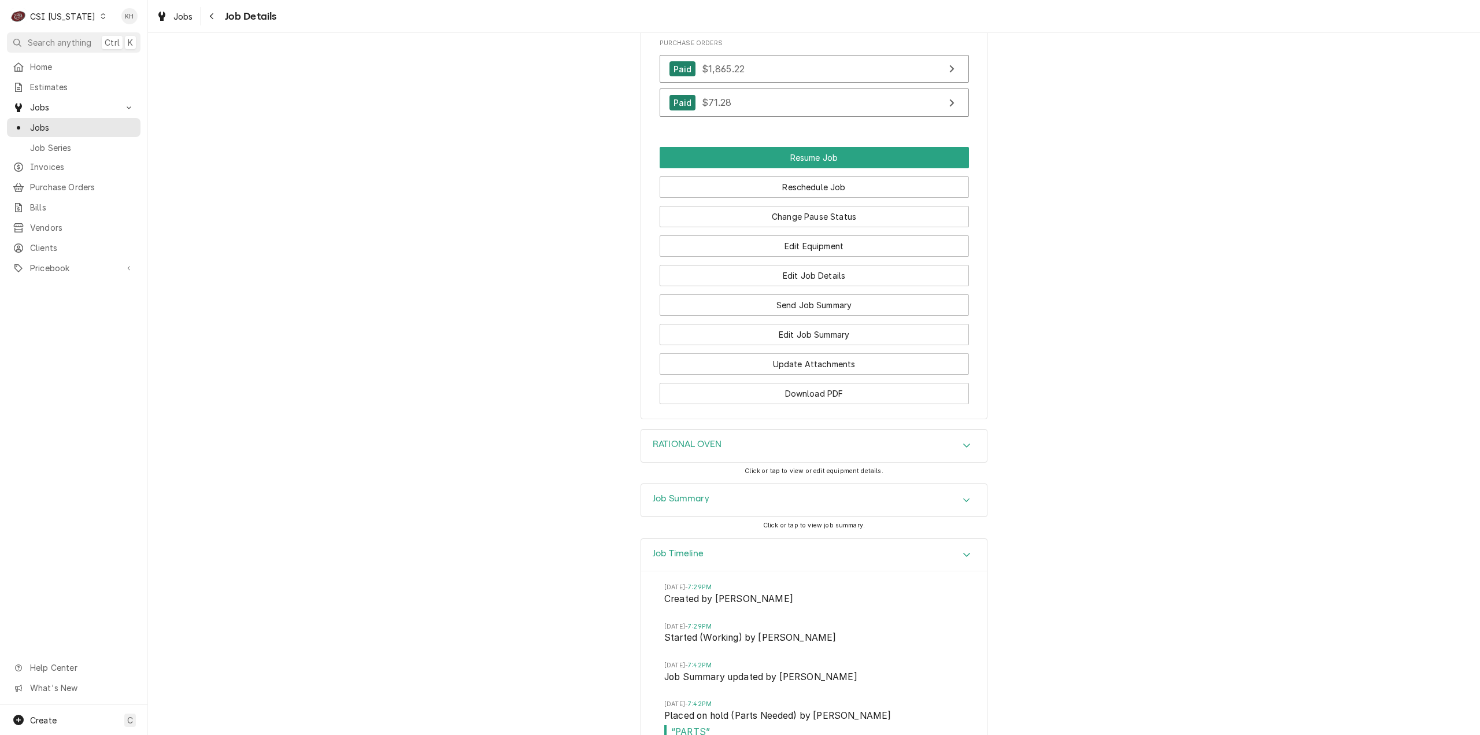
click at [725, 516] on div "Job Summary" at bounding box center [814, 500] width 346 height 32
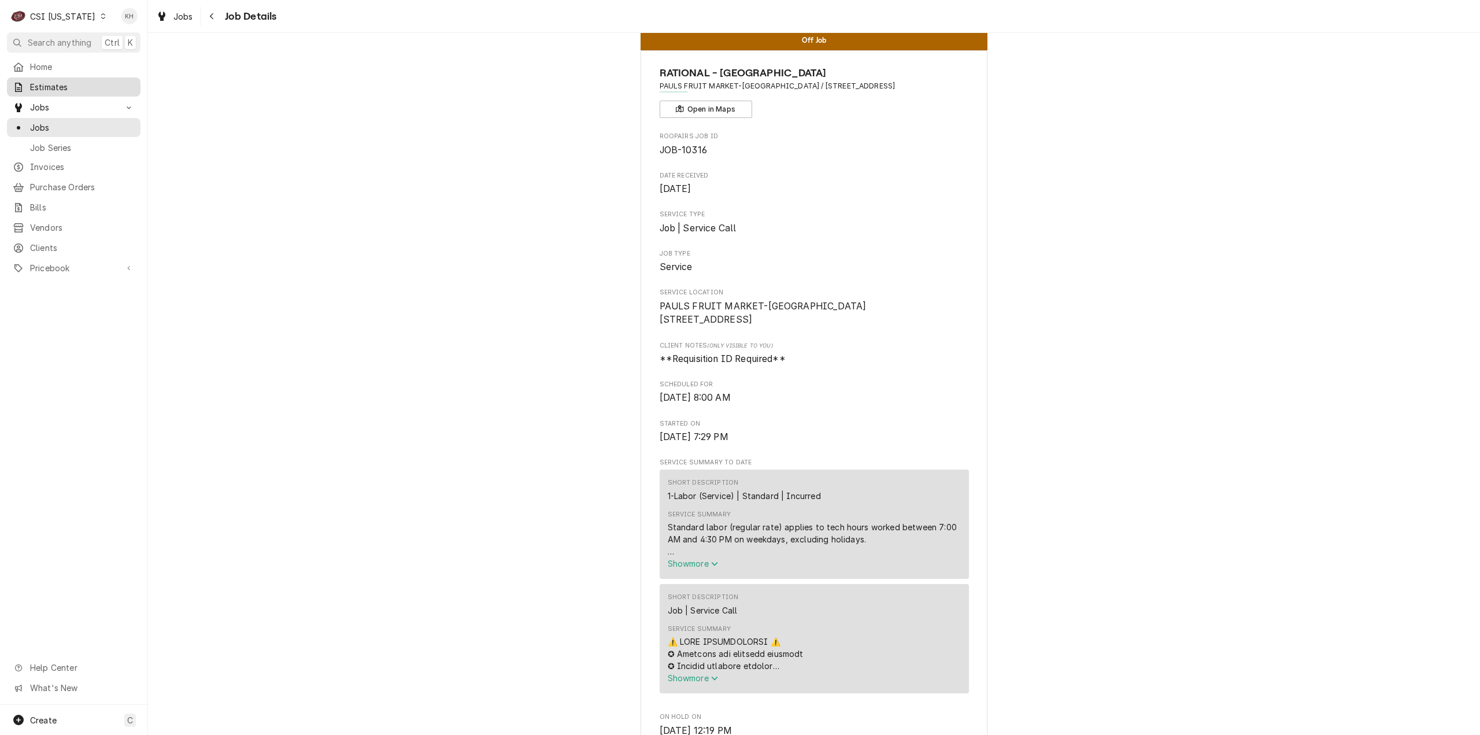
scroll to position [0, 0]
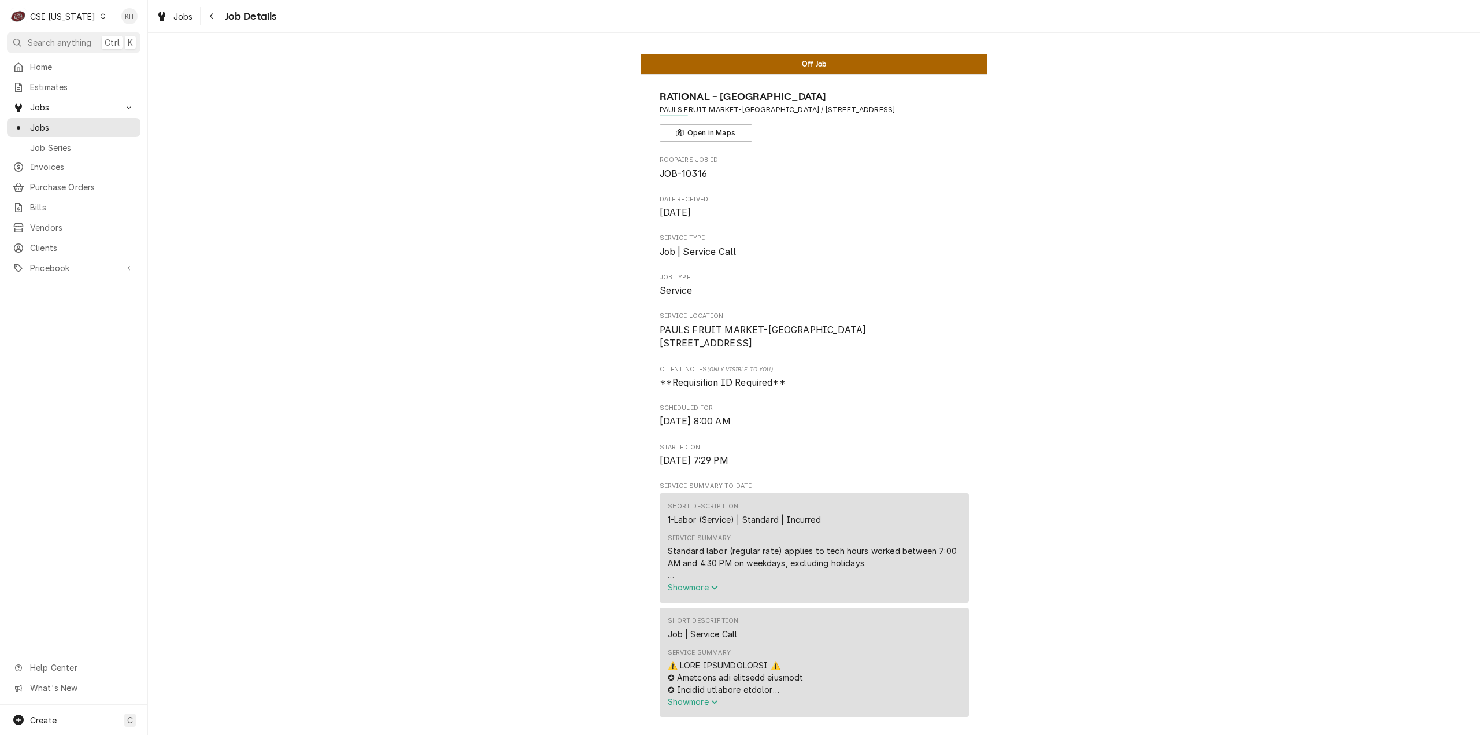
drag, startPoint x: 43, startPoint y: 36, endPoint x: 394, endPoint y: 66, distance: 352.7
click at [51, 39] on span "Search anything" at bounding box center [60, 42] width 64 height 12
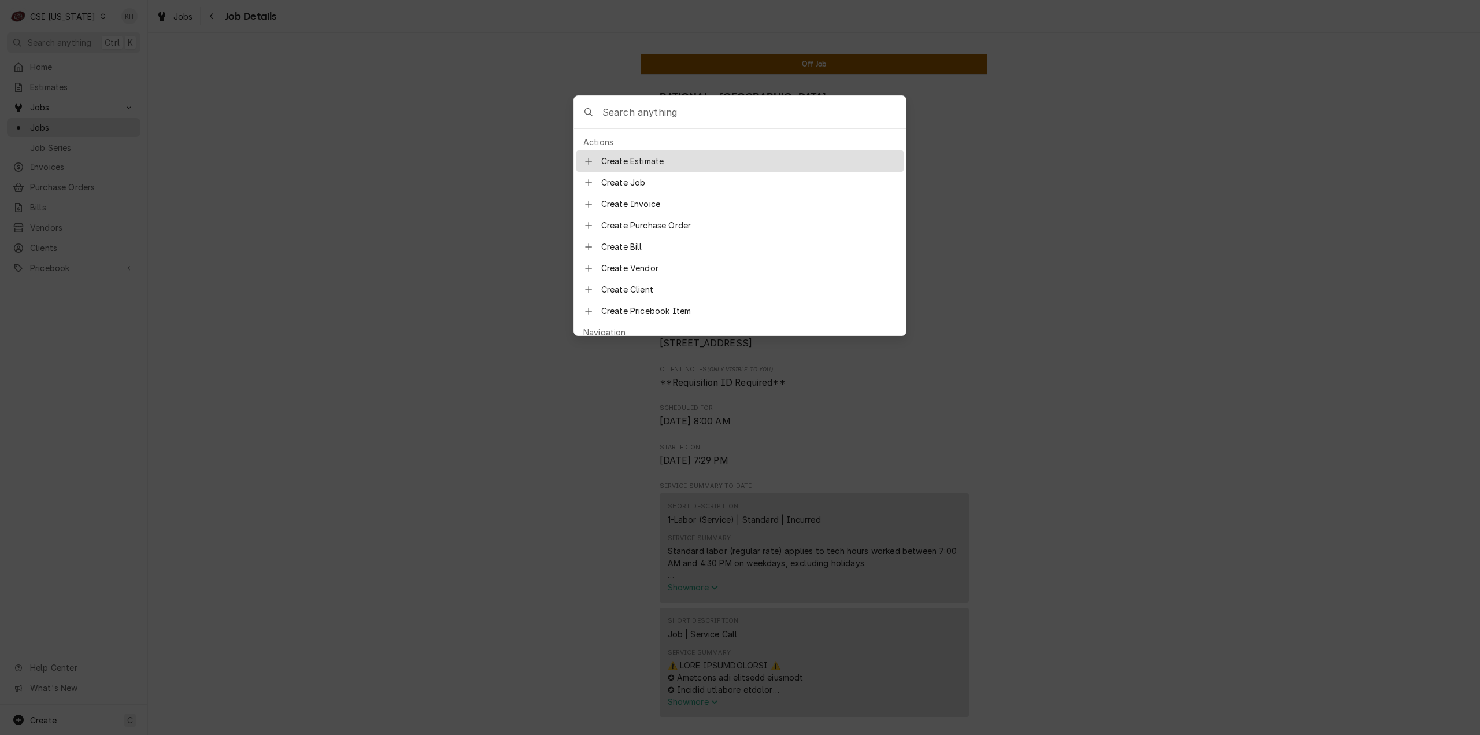
click at [646, 119] on input "Global Command Menu" at bounding box center [753, 112] width 303 height 32
type input "job-10462"
click at [643, 156] on span "Job | Factory Startup" at bounding box center [683, 162] width 88 height 12
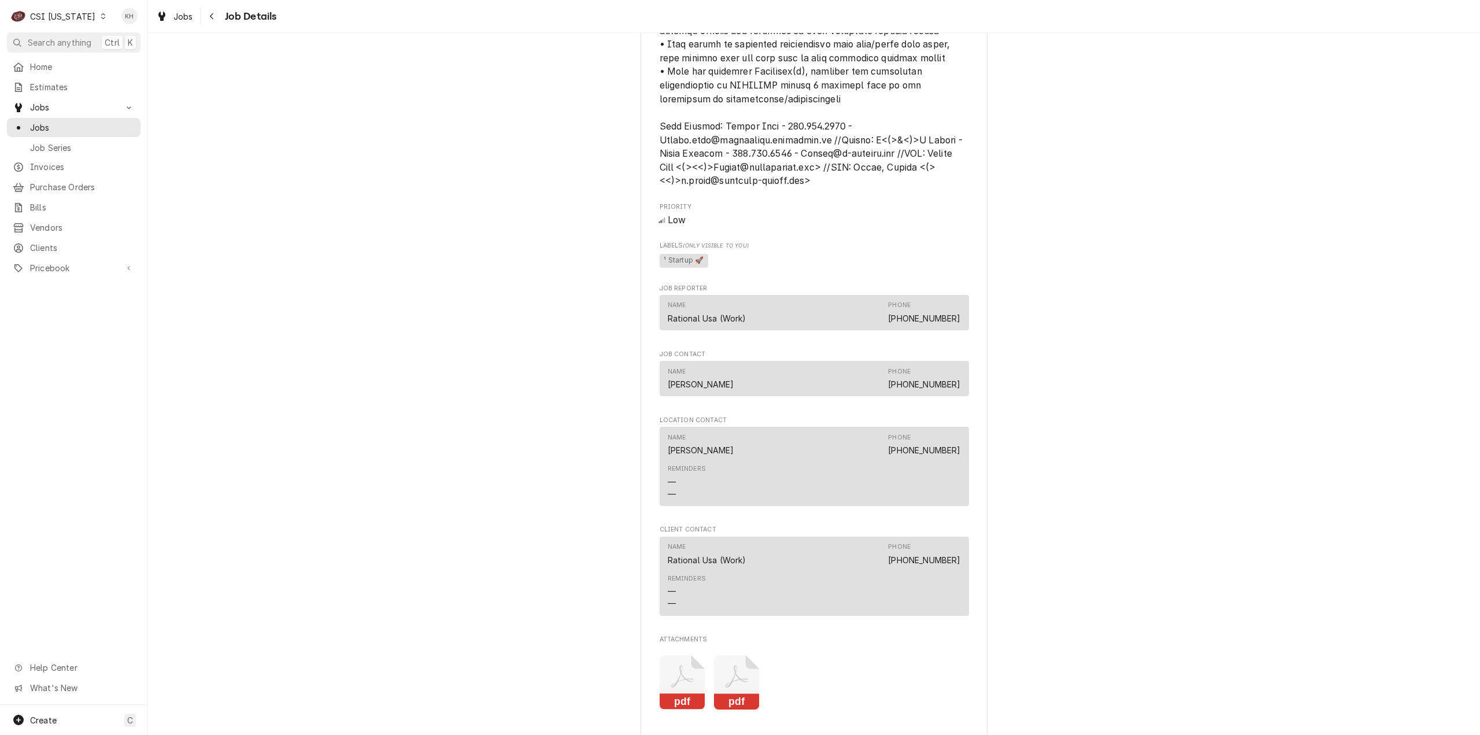
scroll to position [938, 0]
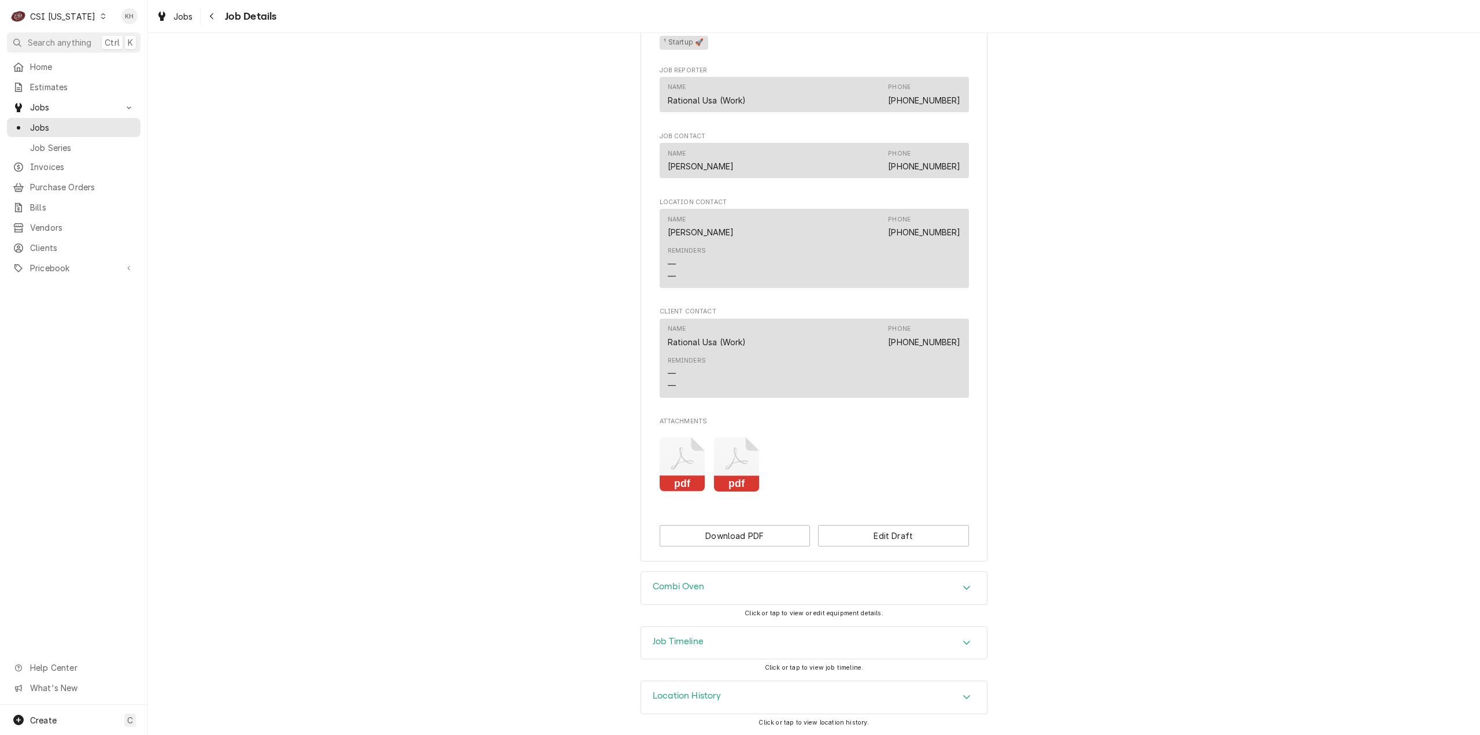
click at [698, 655] on div "Job Timeline" at bounding box center [814, 643] width 346 height 32
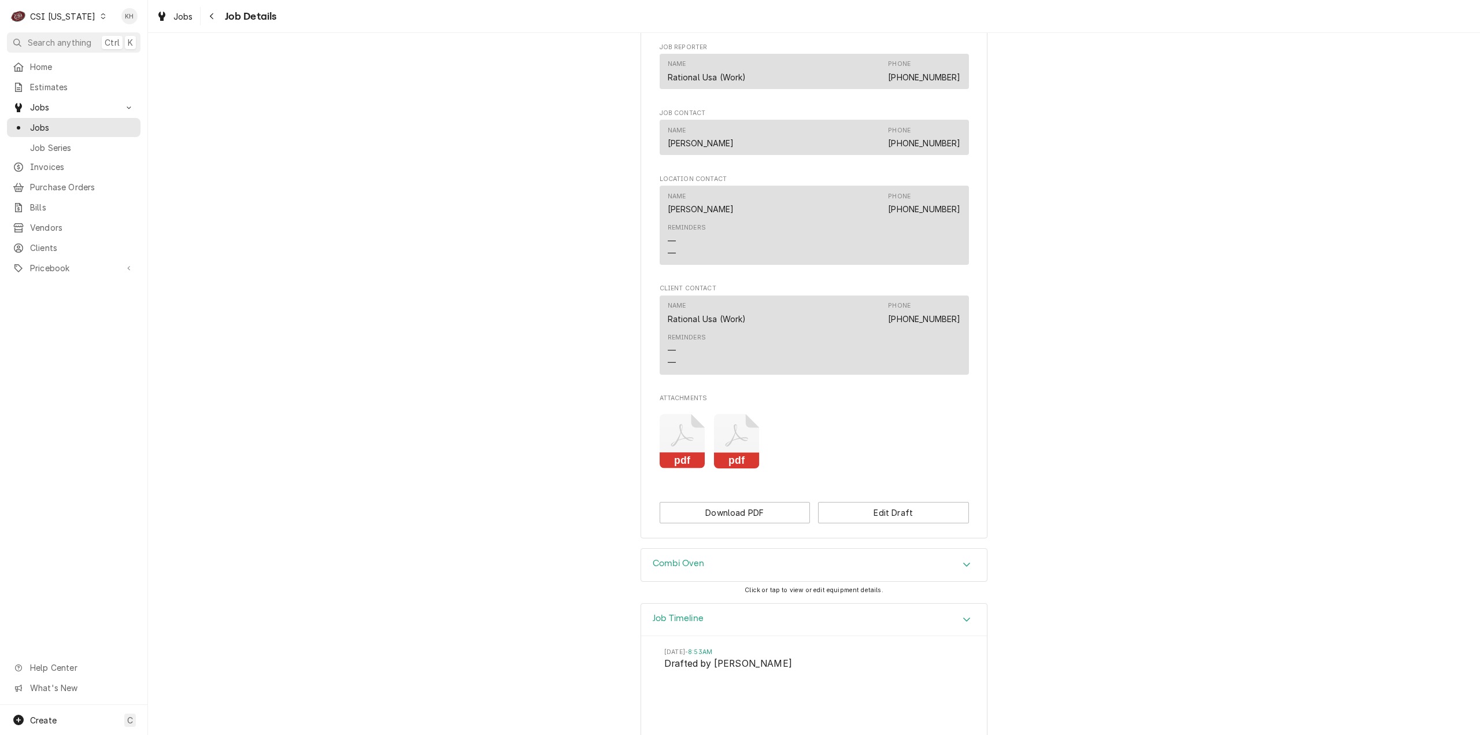
scroll to position [1059, 0]
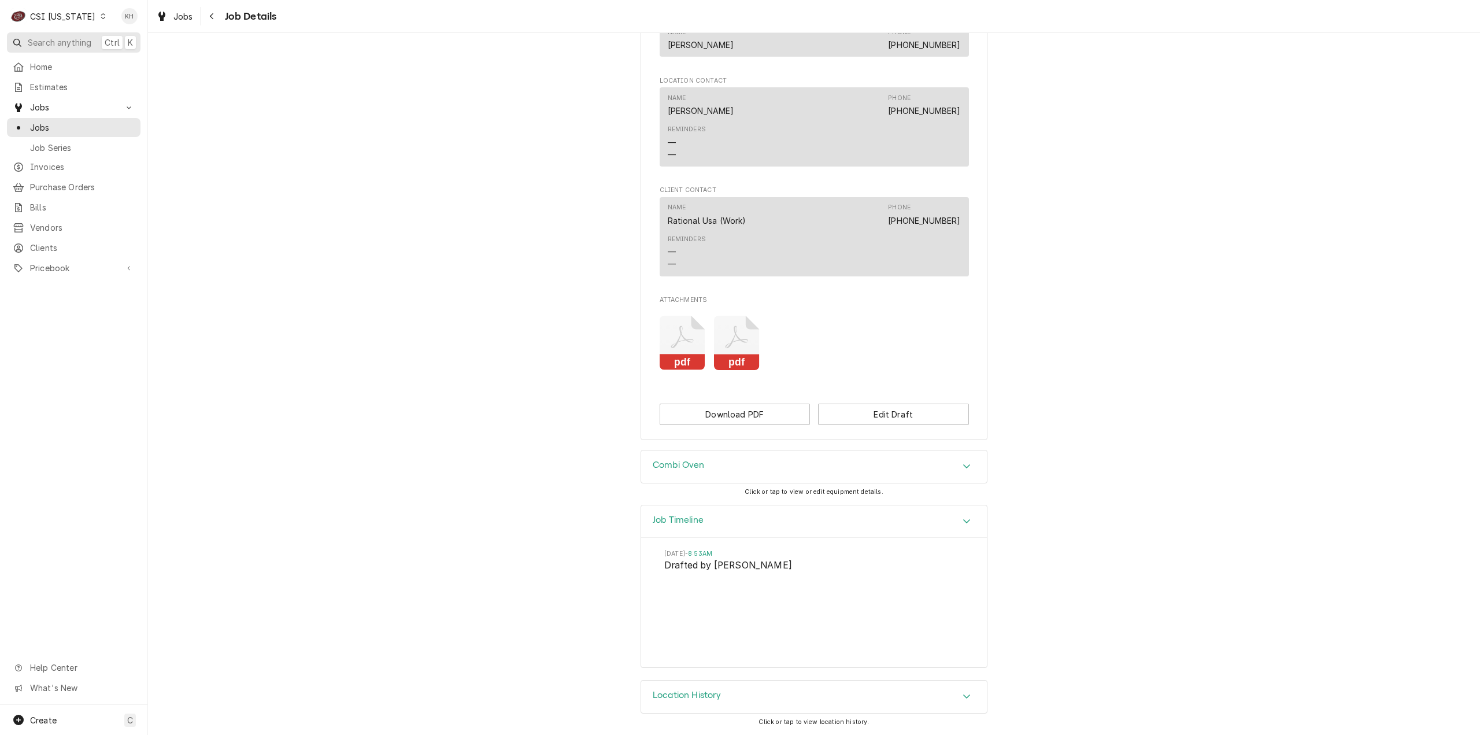
drag, startPoint x: 72, startPoint y: 28, endPoint x: 79, endPoint y: 43, distance: 16.3
click at [74, 32] on nav "C CSI [US_STATE] KH Search anything Ctrl K Home Estimates Jobs Jobs Job Series …" at bounding box center [74, 367] width 148 height 735
drag, startPoint x: 81, startPoint y: 43, endPoint x: 109, endPoint y: 45, distance: 27.8
click at [81, 44] on span "Search anything" at bounding box center [60, 42] width 64 height 12
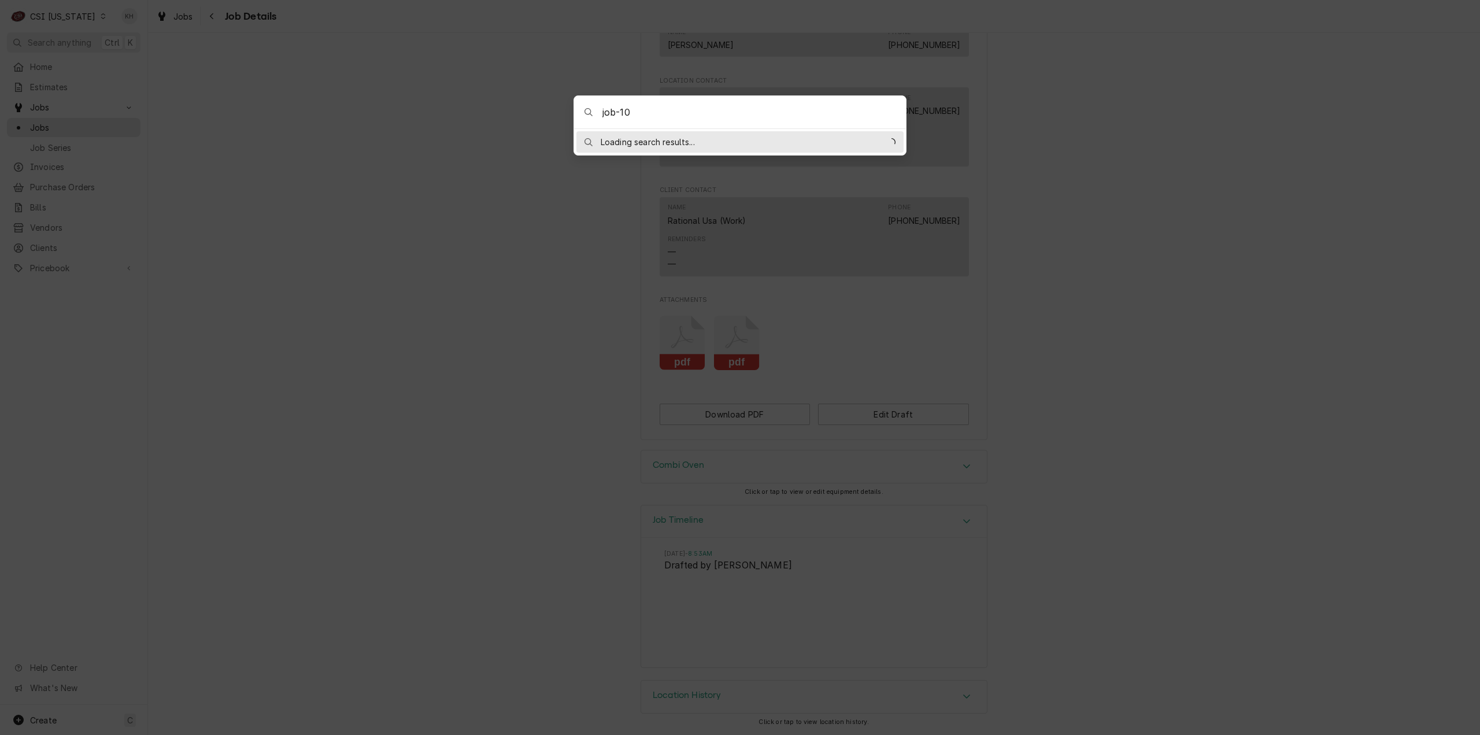
type input "job-104"
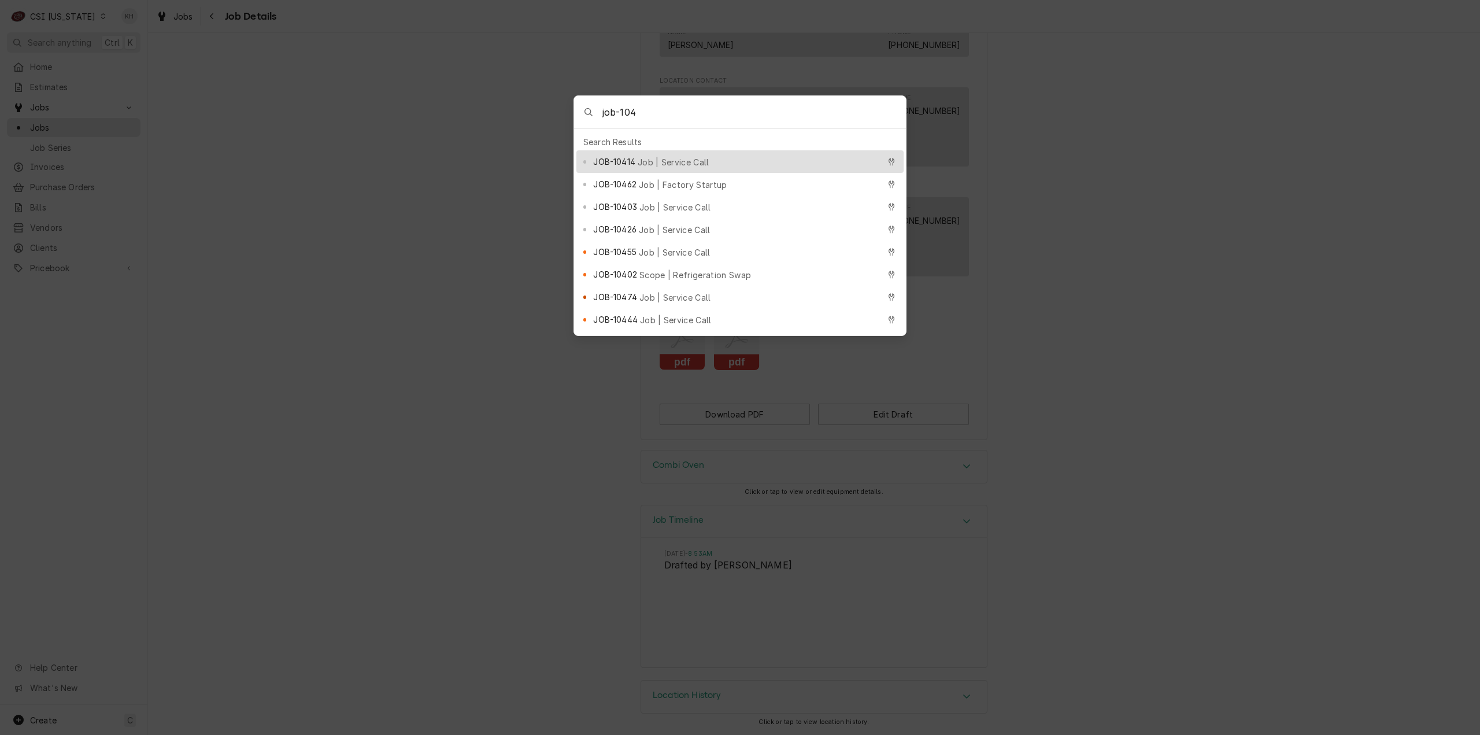
drag, startPoint x: 428, startPoint y: 202, endPoint x: 649, endPoint y: 231, distance: 223.3
click at [431, 203] on body "C CSI [US_STATE] KH Search anything Ctrl K Home Estimates Jobs Jobs Job Series …" at bounding box center [740, 367] width 1480 height 735
